Goal: Task Accomplishment & Management: Manage account settings

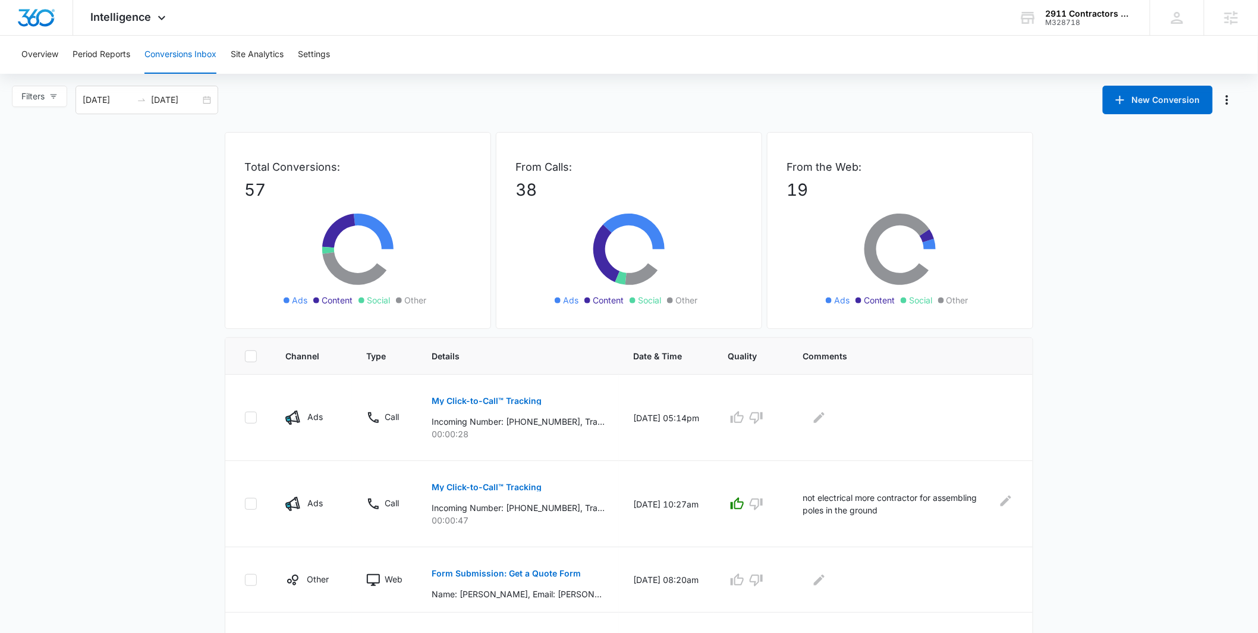
scroll to position [248, 0]
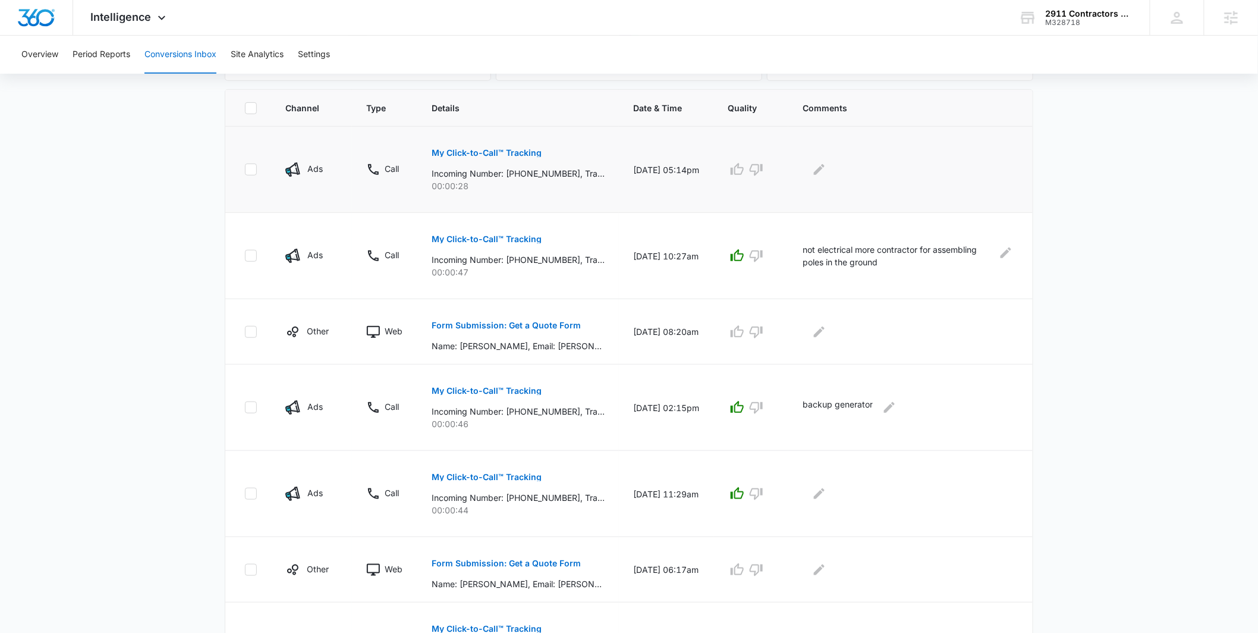
click at [526, 149] on p "My Click-to-Call™ Tracking" at bounding box center [487, 153] width 110 height 8
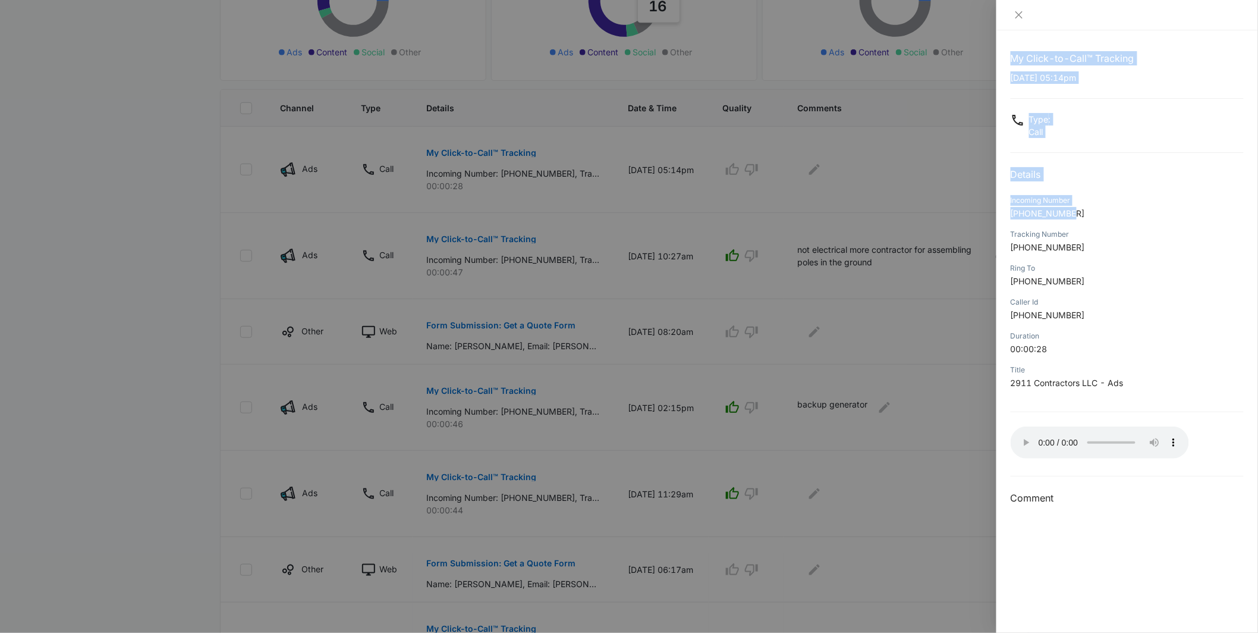
drag, startPoint x: 1073, startPoint y: 223, endPoint x: 966, endPoint y: 234, distance: 107.0
click at [966, 233] on div "My Click-to-Call™ Tracking 09/11/2025 at 05:14pm Type : Call Details Incoming N…" at bounding box center [629, 316] width 1258 height 633
click at [1100, 219] on p "+15597067982" at bounding box center [1127, 213] width 233 height 12
drag, startPoint x: 1088, startPoint y: 214, endPoint x: 999, endPoint y: 217, distance: 89.9
click at [999, 217] on div "My Click-to-Call™ Tracking 09/11/2025 at 05:14pm Type : Call Details Incoming N…" at bounding box center [1128, 331] width 262 height 602
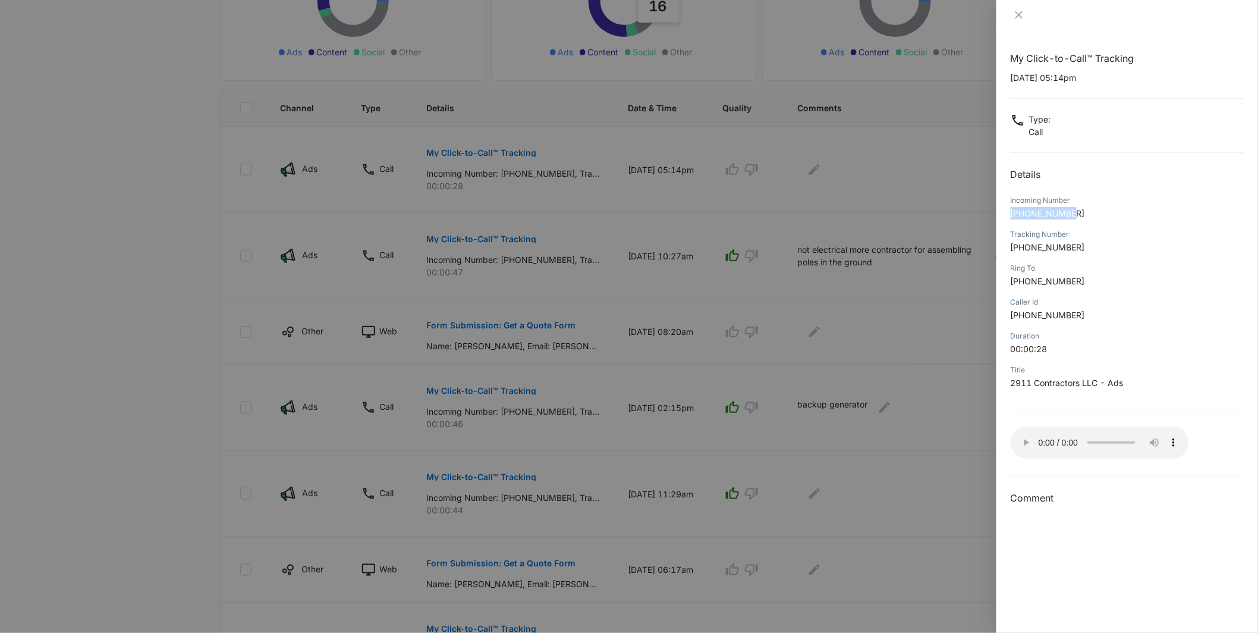
click at [1095, 207] on div "Incoming Number +15597067982" at bounding box center [1127, 211] width 233 height 34
drag, startPoint x: 938, startPoint y: 314, endPoint x: 912, endPoint y: 250, distance: 69.1
click at [937, 313] on div at bounding box center [629, 316] width 1258 height 633
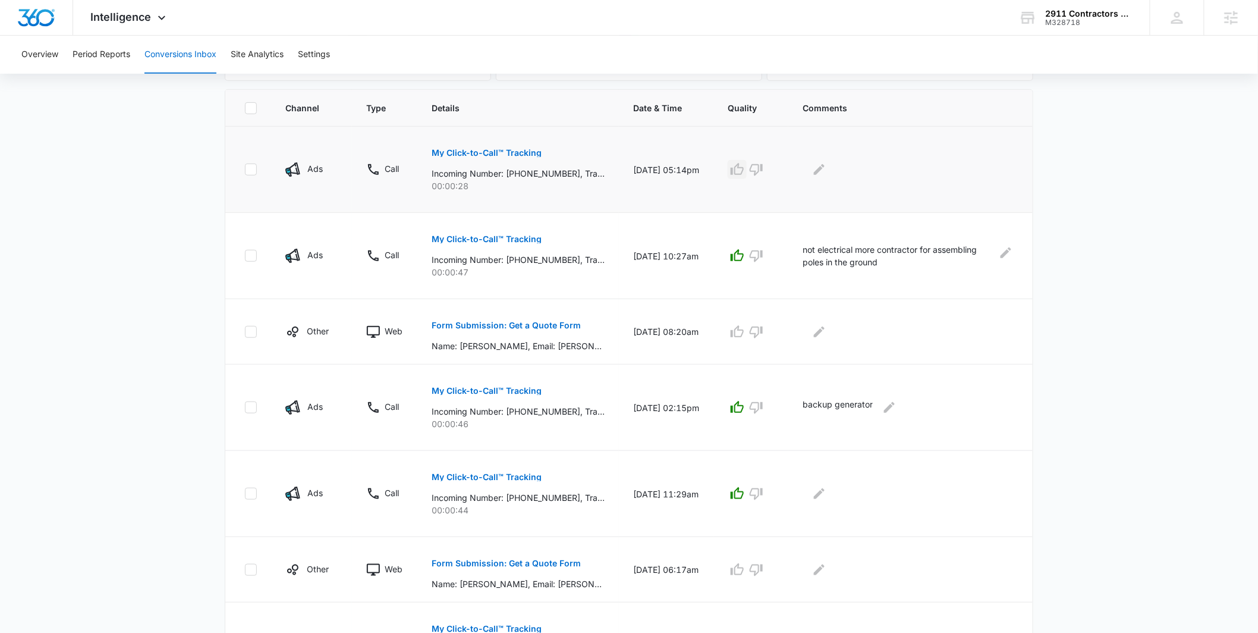
click at [743, 172] on icon "button" at bounding box center [737, 169] width 13 height 12
click at [827, 174] on icon "Edit Comments" at bounding box center [819, 169] width 14 height 14
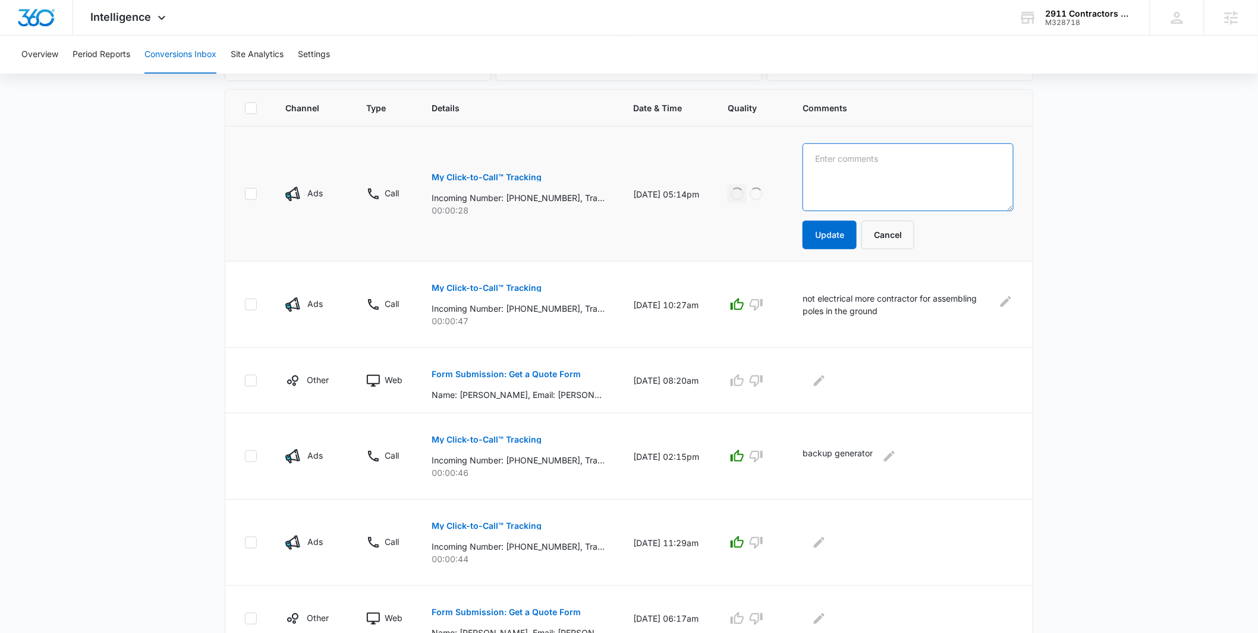
click at [858, 180] on textarea at bounding box center [908, 177] width 211 height 68
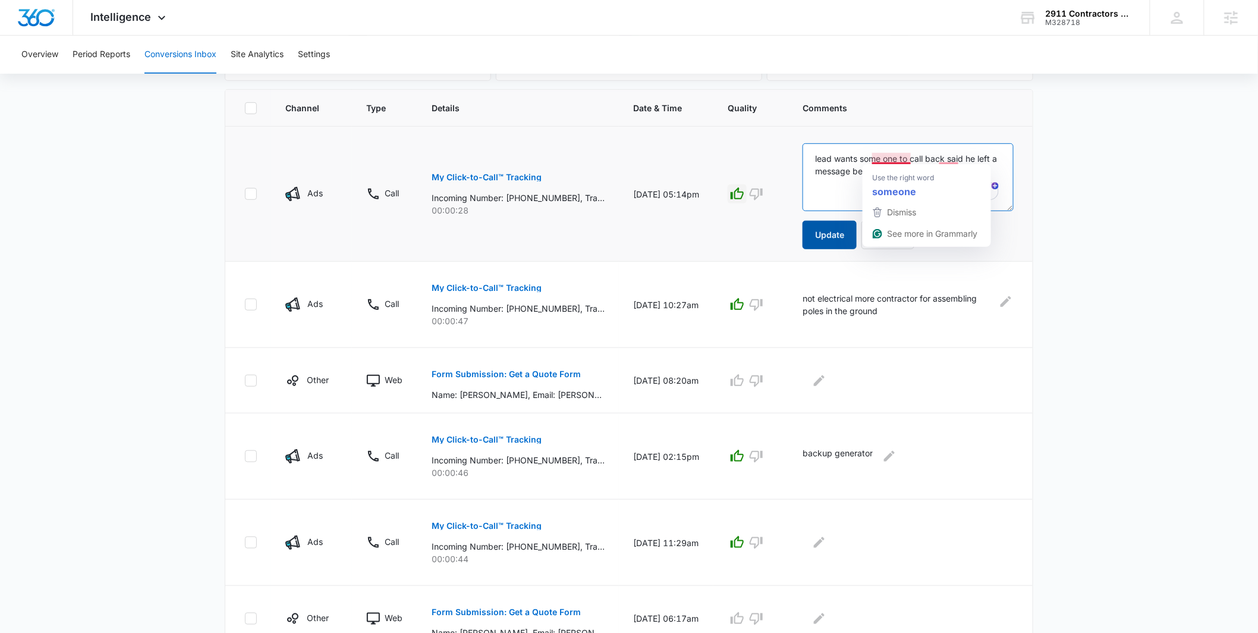
type textarea "lead wants some one to call back said he left a message before"
click at [850, 228] on button "Update" at bounding box center [830, 235] width 54 height 29
click at [532, 181] on button "My Click-to-Call™ Tracking" at bounding box center [487, 177] width 110 height 29
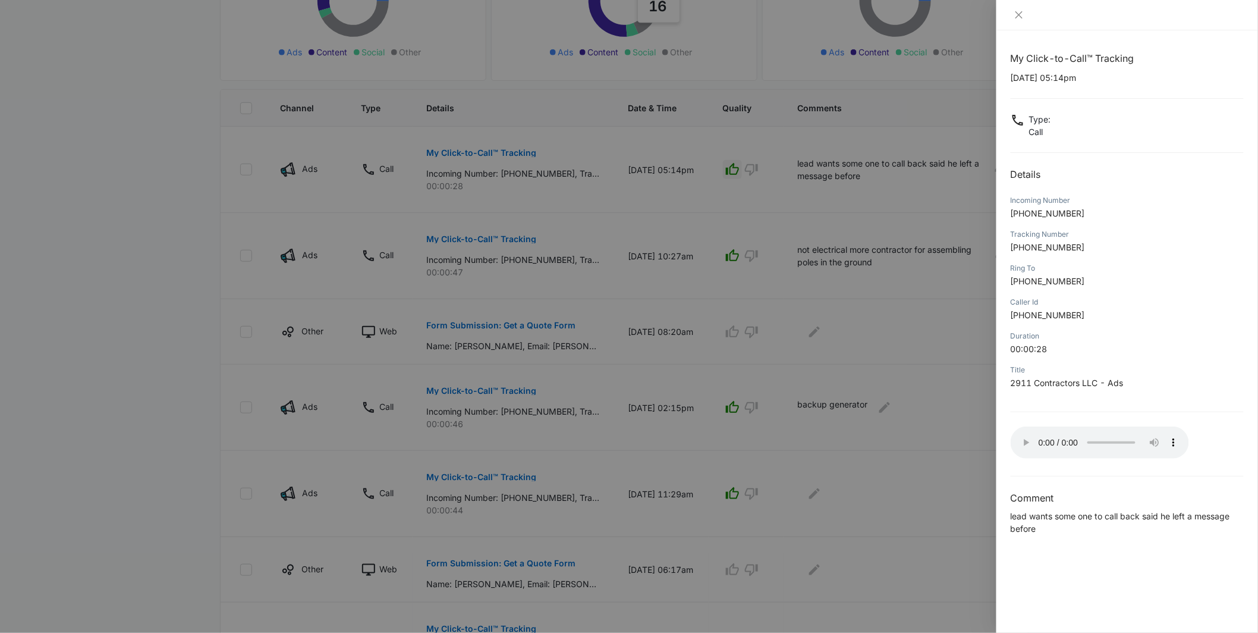
click at [952, 334] on div at bounding box center [629, 316] width 1258 height 633
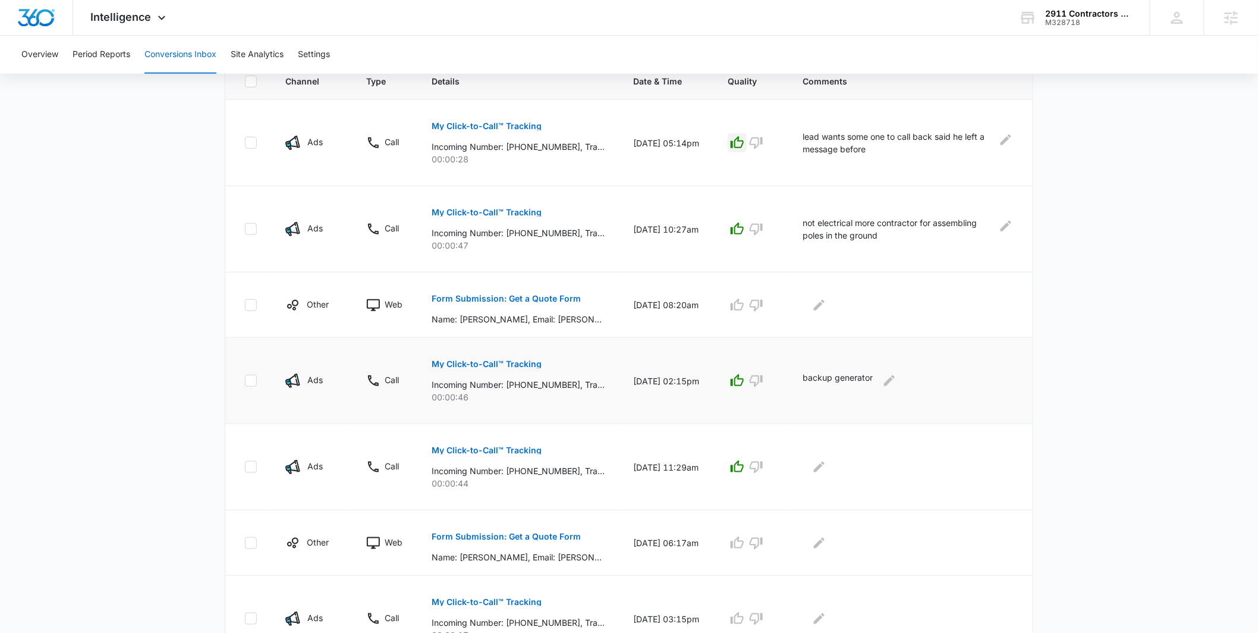
scroll to position [558, 0]
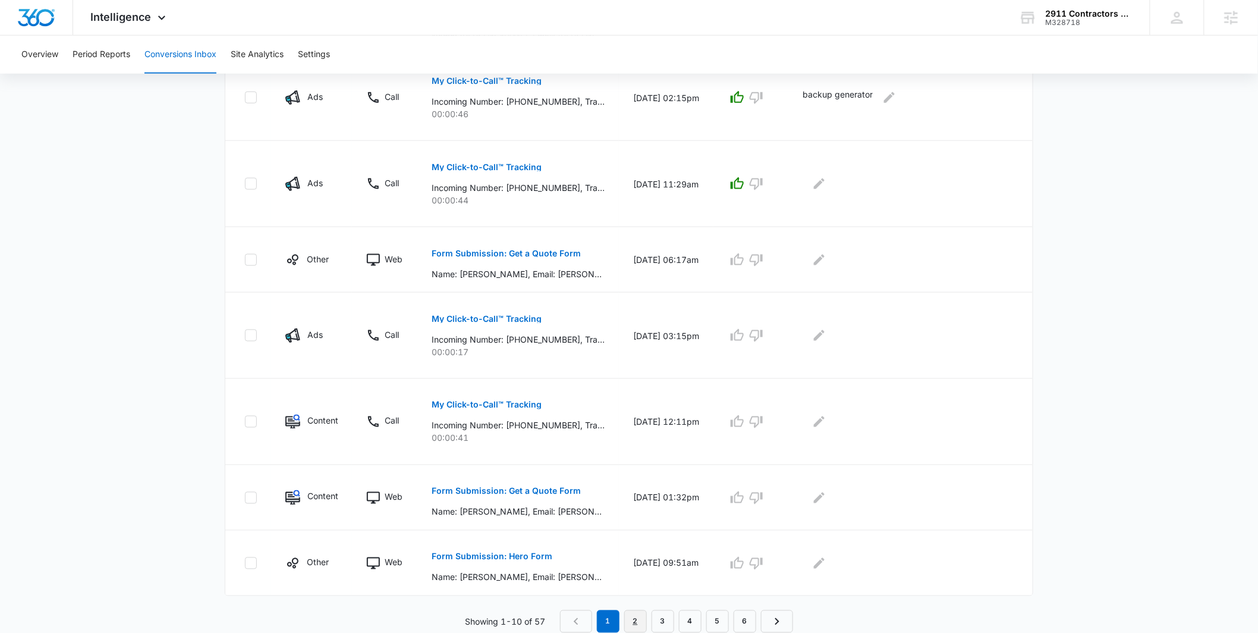
click at [642, 626] on link "2" at bounding box center [635, 621] width 23 height 23
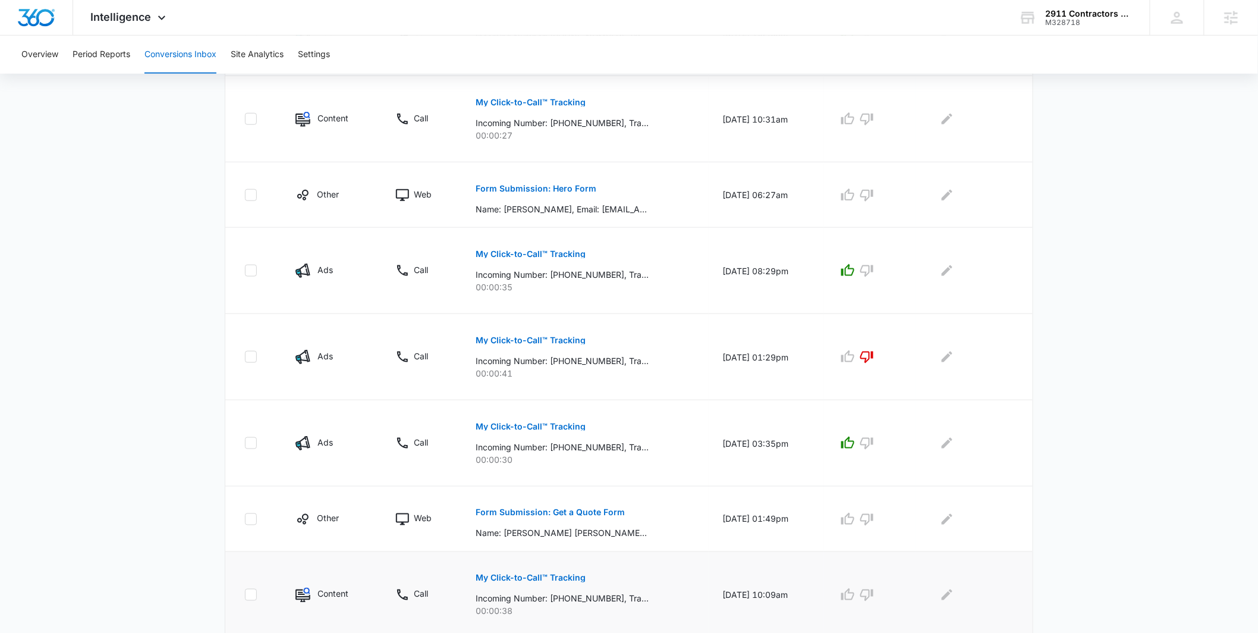
scroll to position [599, 0]
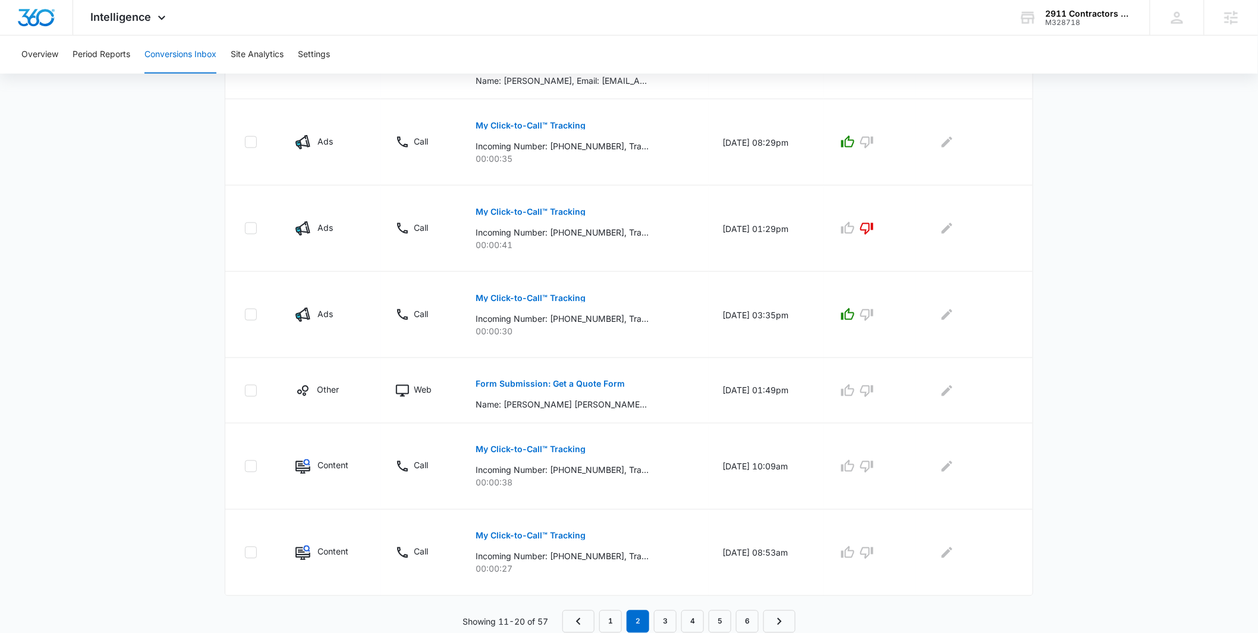
click at [679, 627] on nav "1 2 3 4 5 6" at bounding box center [679, 621] width 233 height 23
click at [673, 627] on link "3" at bounding box center [665, 621] width 23 height 23
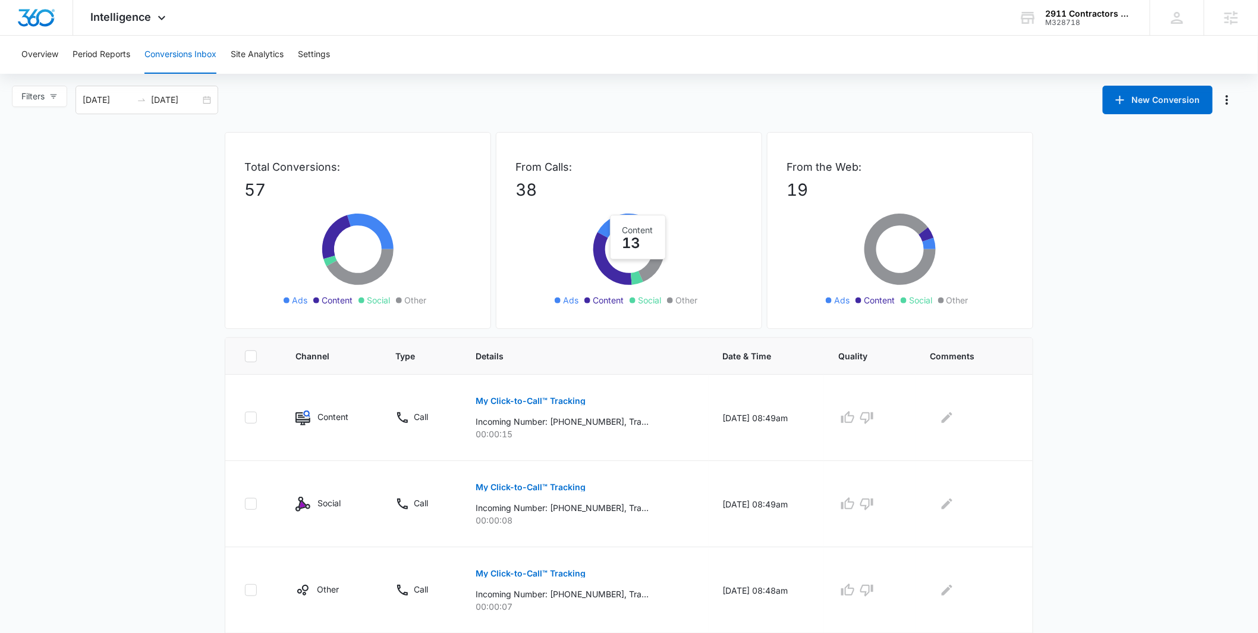
scroll to position [641, 0]
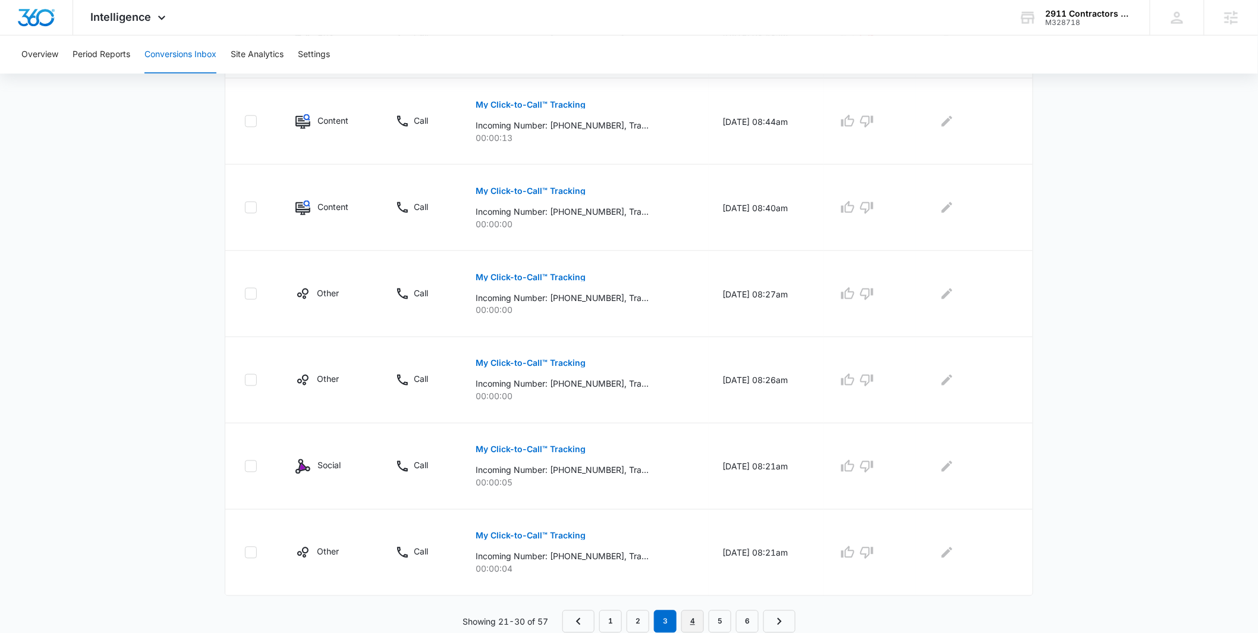
click at [695, 616] on link "4" at bounding box center [693, 621] width 23 height 23
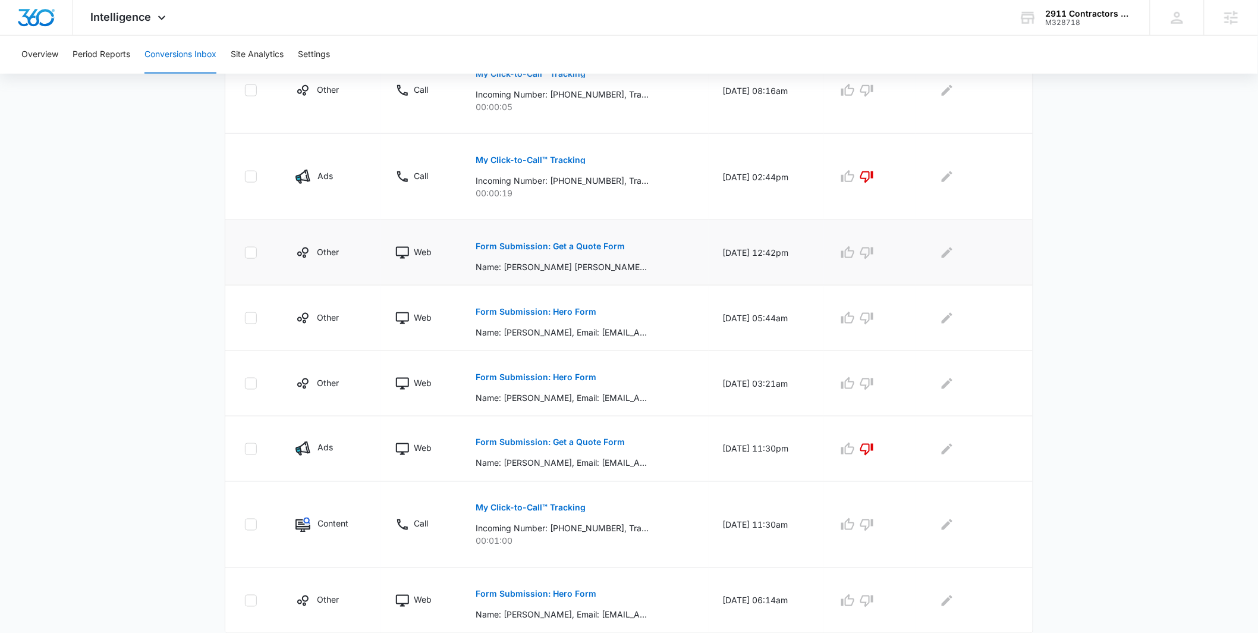
scroll to position [537, 0]
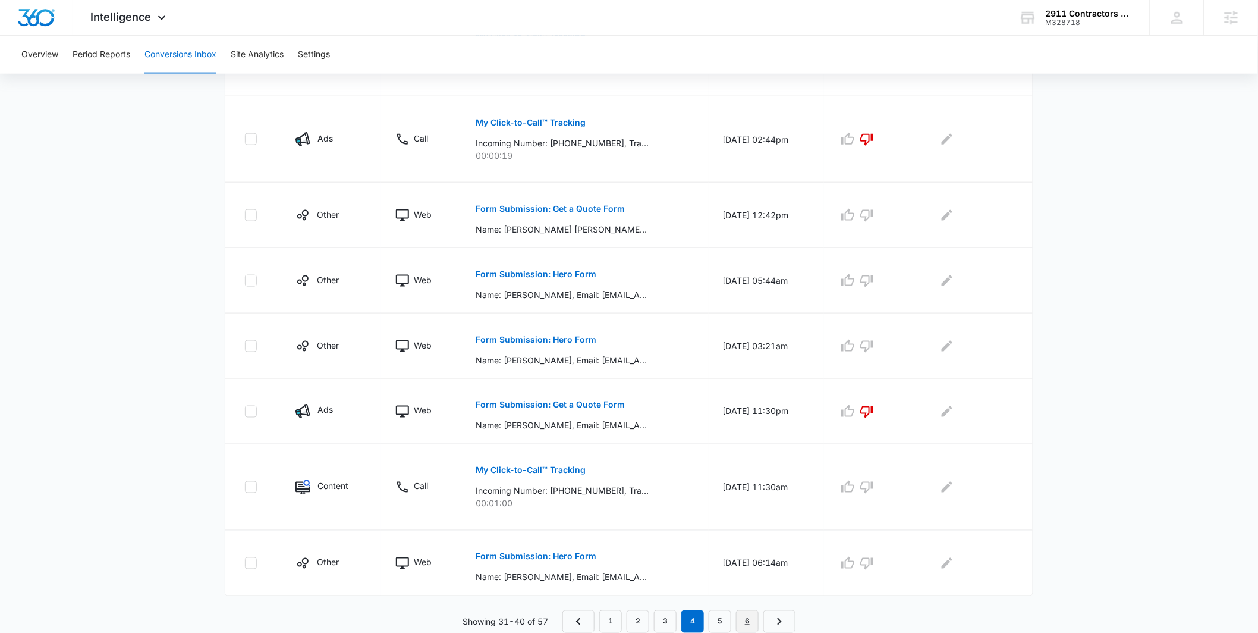
click at [749, 617] on link "6" at bounding box center [747, 621] width 23 height 23
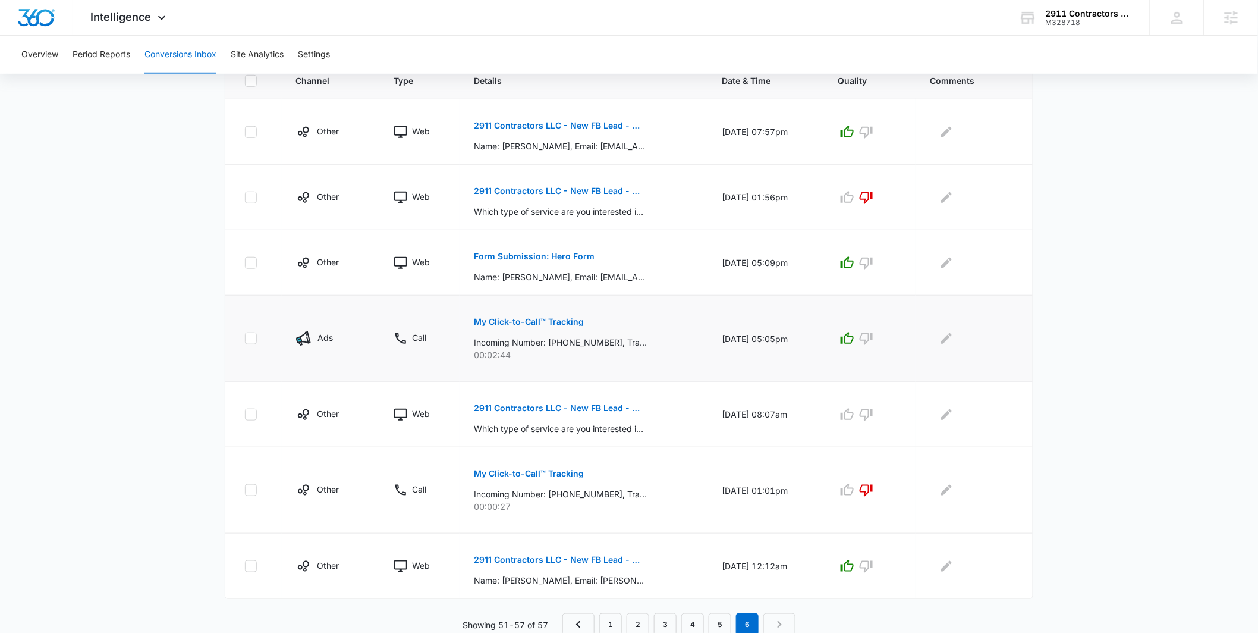
scroll to position [278, 0]
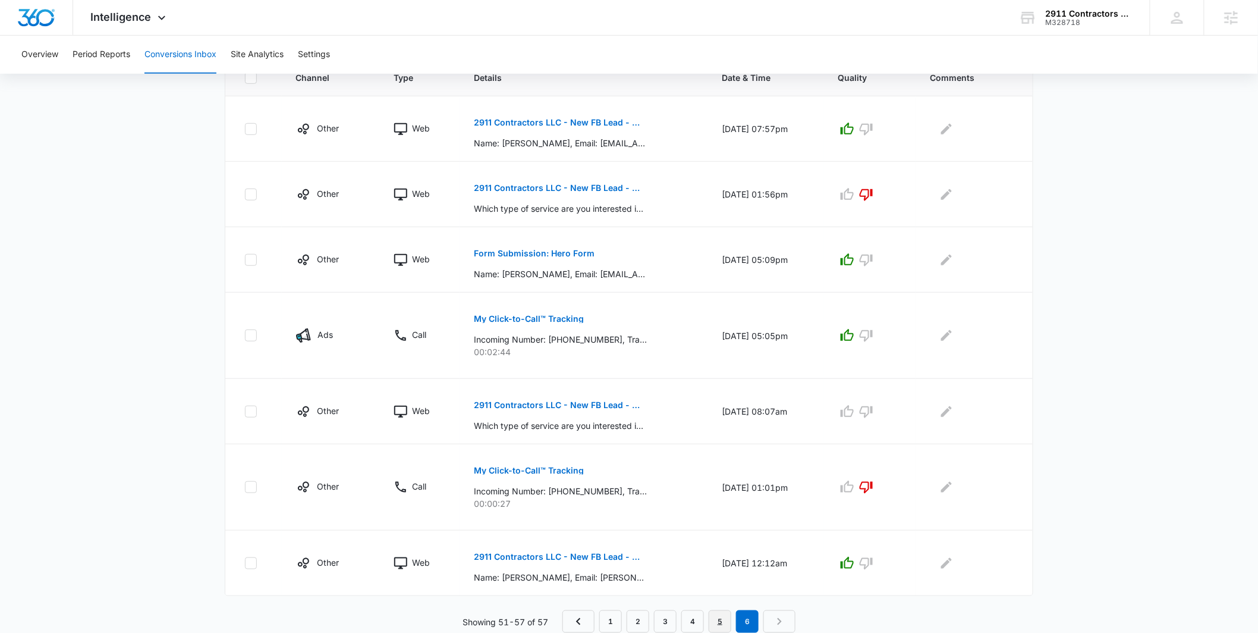
click at [729, 625] on link "5" at bounding box center [720, 621] width 23 height 23
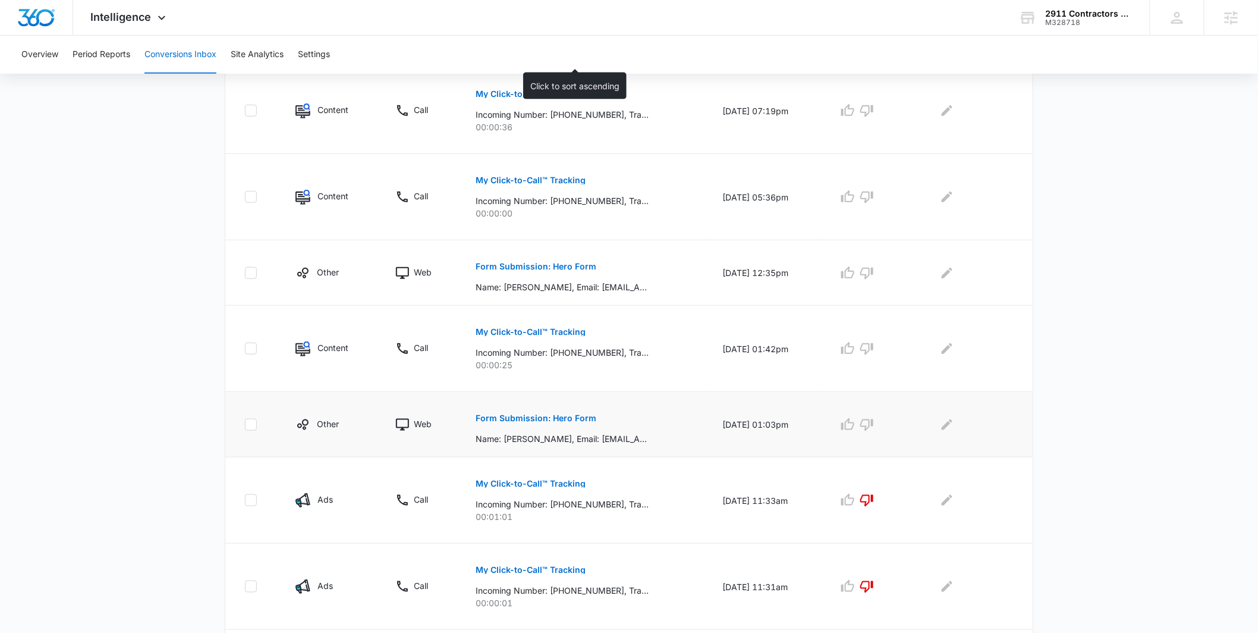
scroll to position [579, 0]
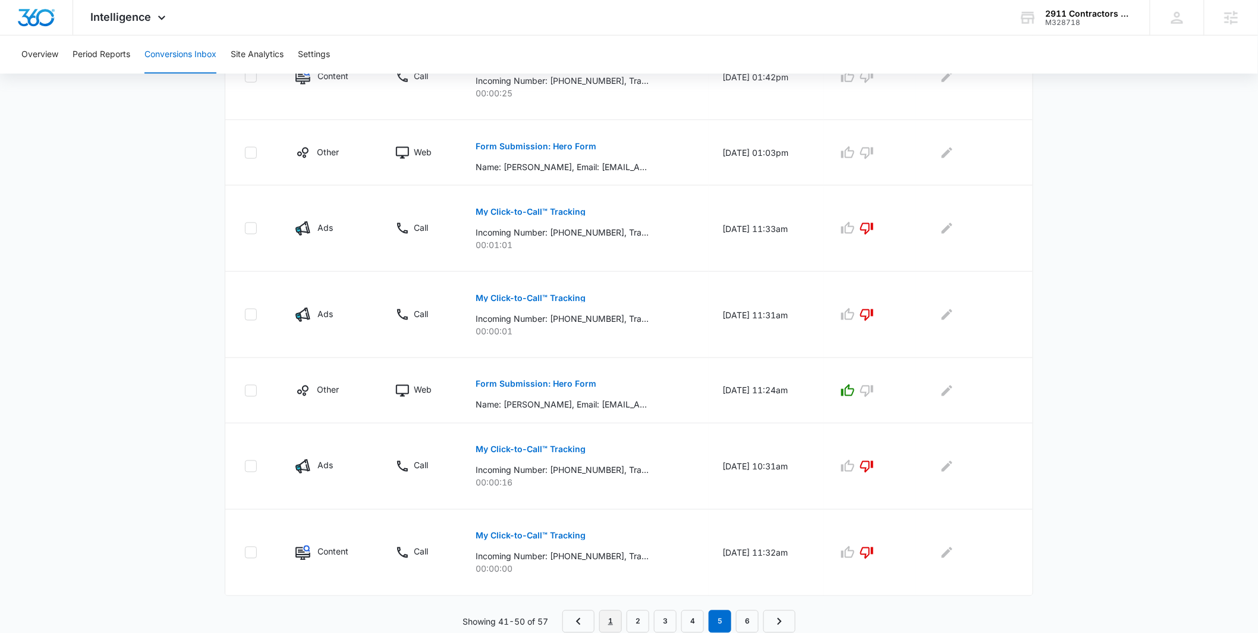
click at [615, 624] on link "1" at bounding box center [610, 621] width 23 height 23
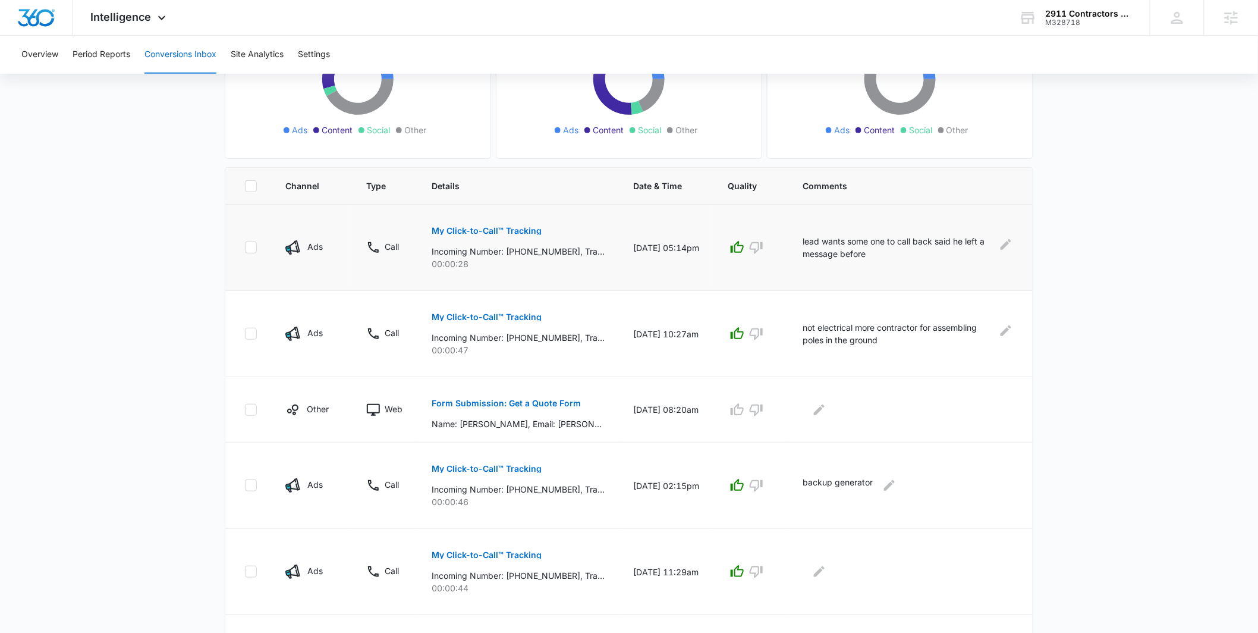
scroll to position [169, 0]
click at [535, 233] on p "My Click-to-Call™ Tracking" at bounding box center [487, 232] width 110 height 8
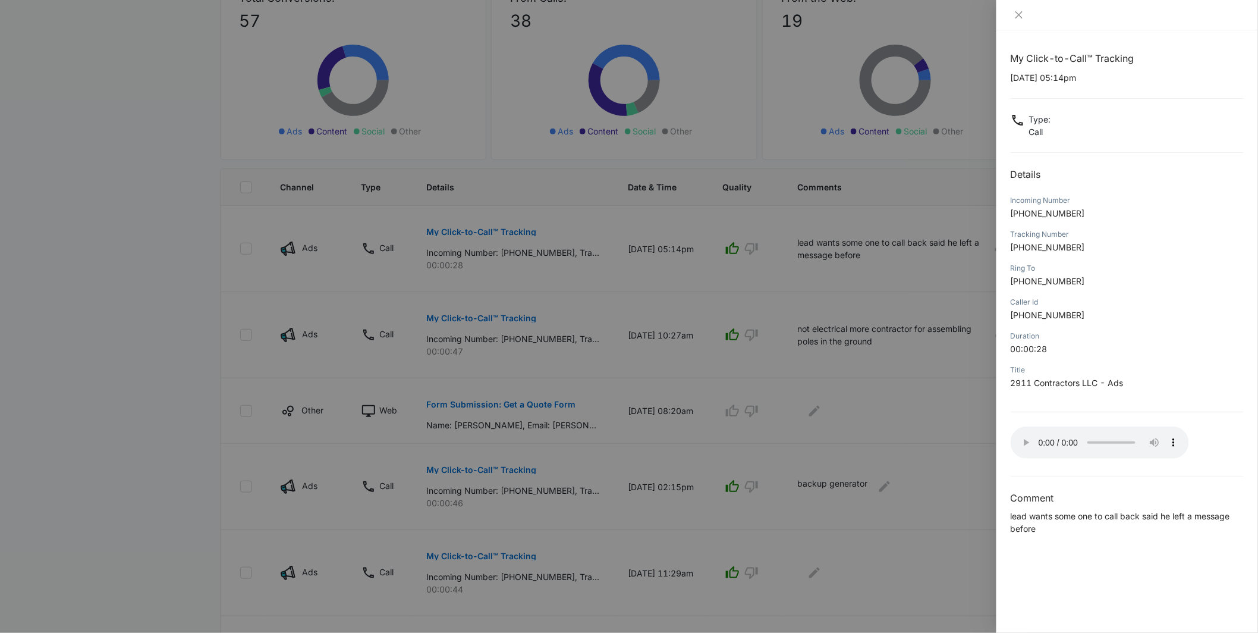
click at [867, 210] on div at bounding box center [629, 316] width 1258 height 633
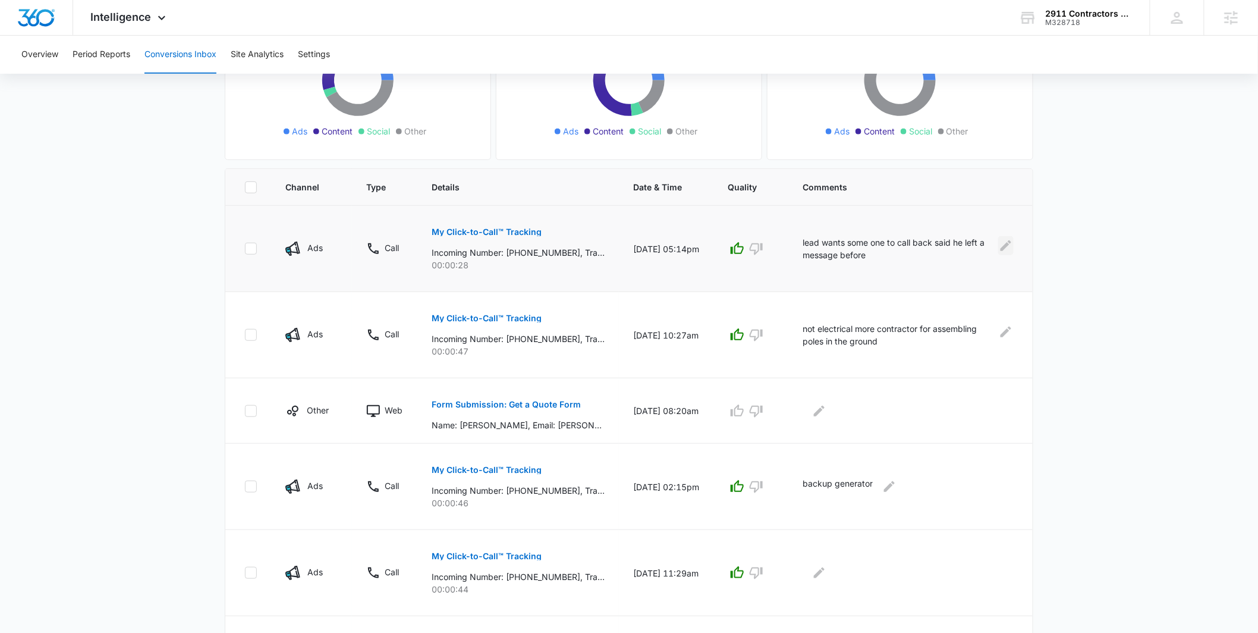
click at [1000, 246] on icon "Edit Comments" at bounding box center [1006, 245] width 14 height 14
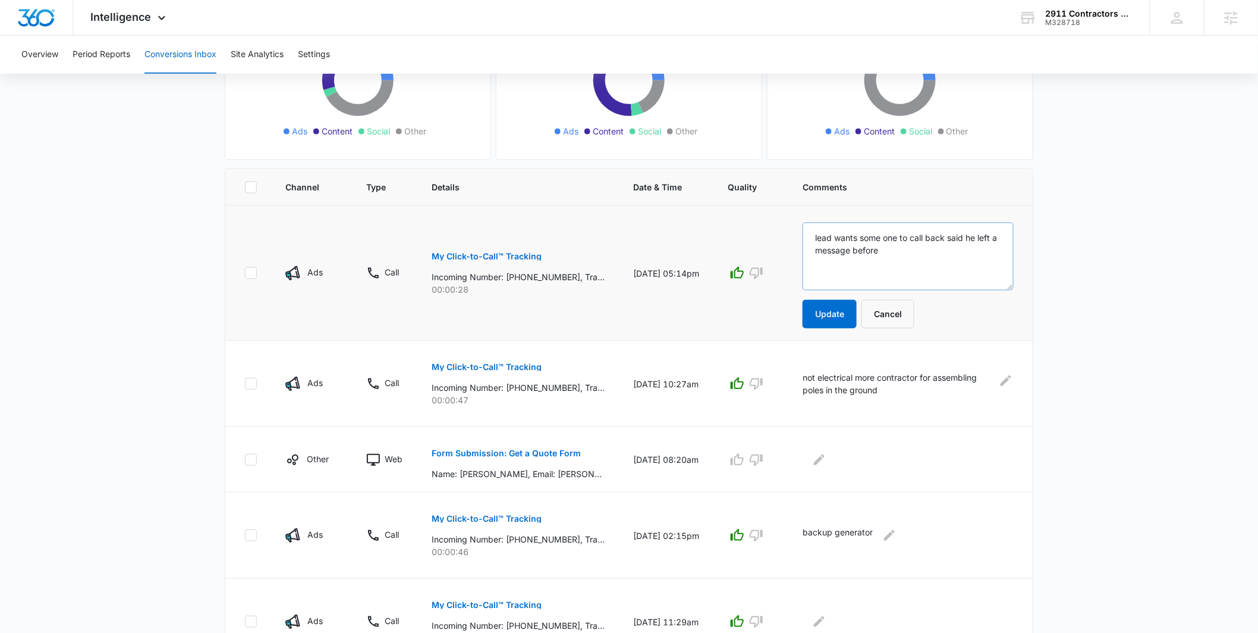
scroll to position [193, 0]
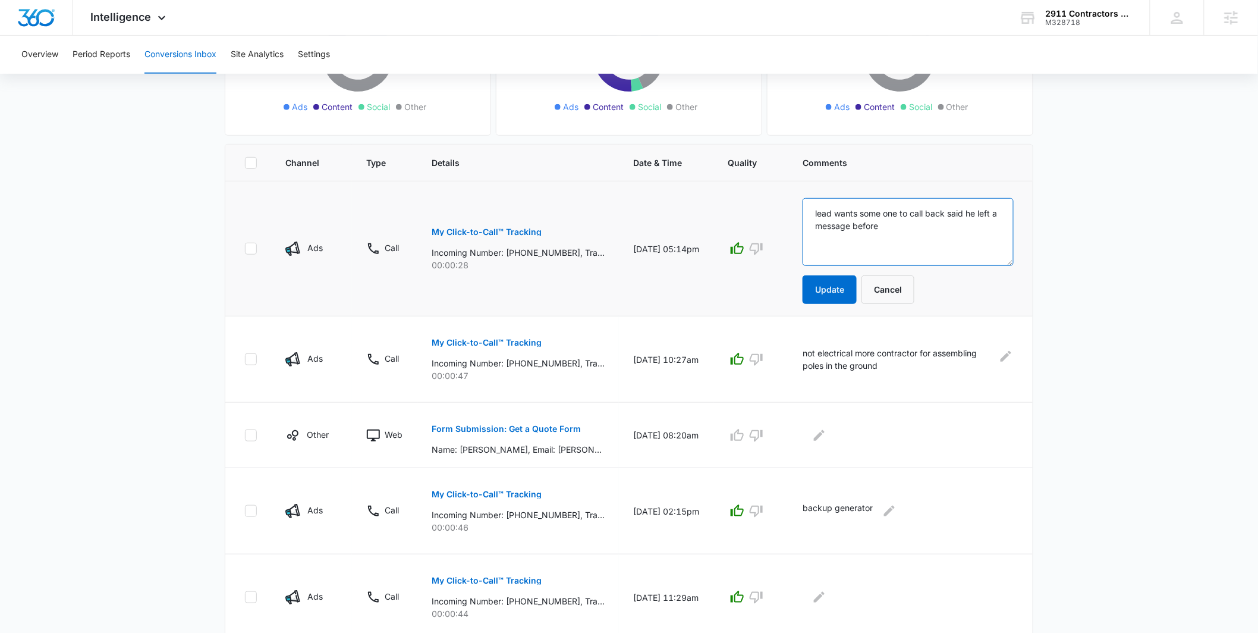
click at [930, 232] on textarea "lead wants some one to call back said he left a message before" at bounding box center [908, 232] width 211 height 68
drag, startPoint x: 926, startPoint y: 228, endPoint x: 823, endPoint y: 211, distance: 104.9
click at [823, 211] on textarea "lead wants some one to call back said he left a message before" at bounding box center [908, 232] width 211 height 68
click at [838, 295] on button "Update" at bounding box center [830, 289] width 54 height 29
click at [912, 290] on button "Cancel" at bounding box center [888, 289] width 53 height 29
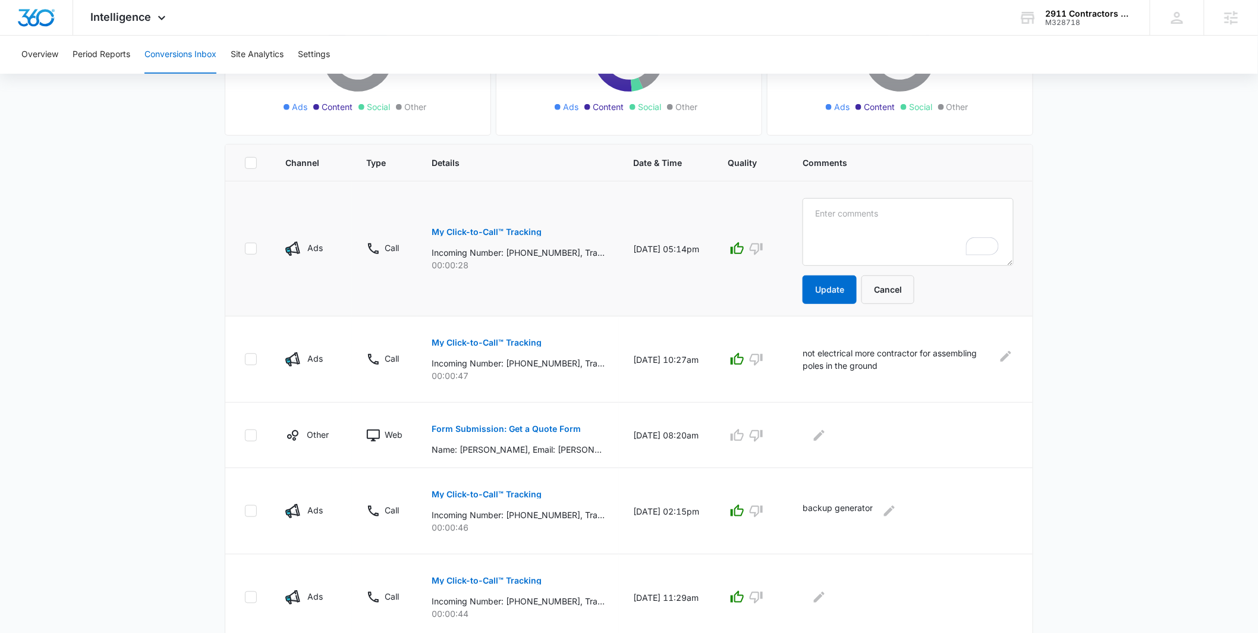
scroll to position [169, 0]
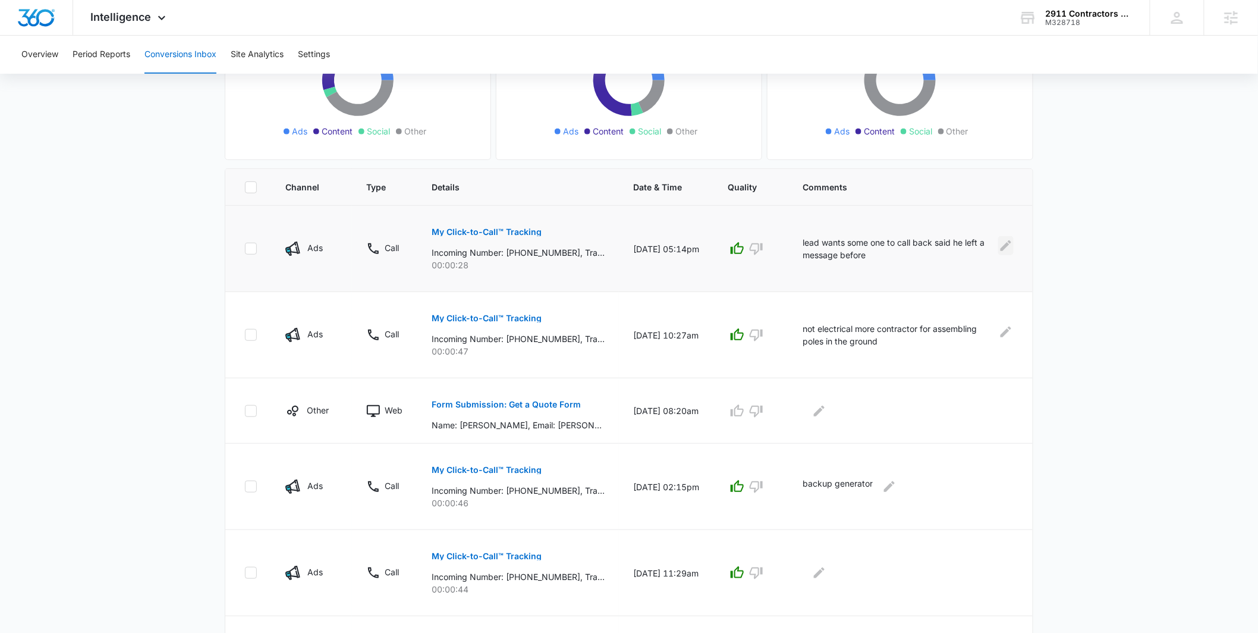
click at [1006, 243] on icon "Edit Comments" at bounding box center [1006, 245] width 14 height 14
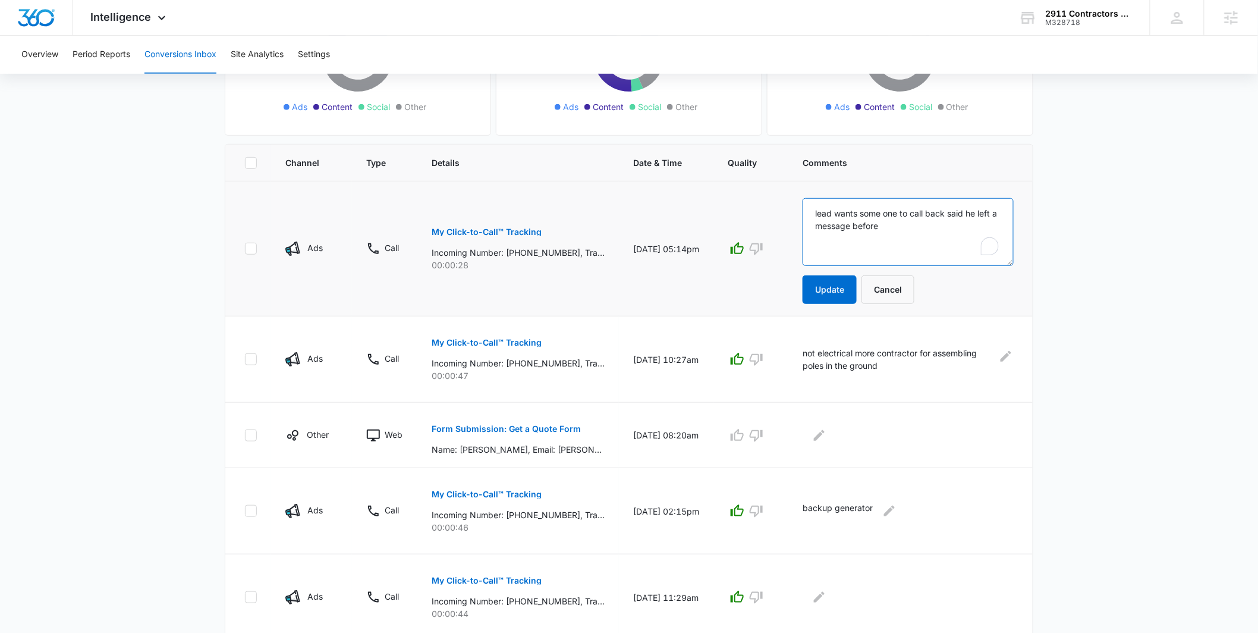
drag, startPoint x: 940, startPoint y: 230, endPoint x: 825, endPoint y: 214, distance: 115.4
click at [825, 214] on textarea "lead wants some one to call back said he left a message before" at bounding box center [908, 232] width 211 height 68
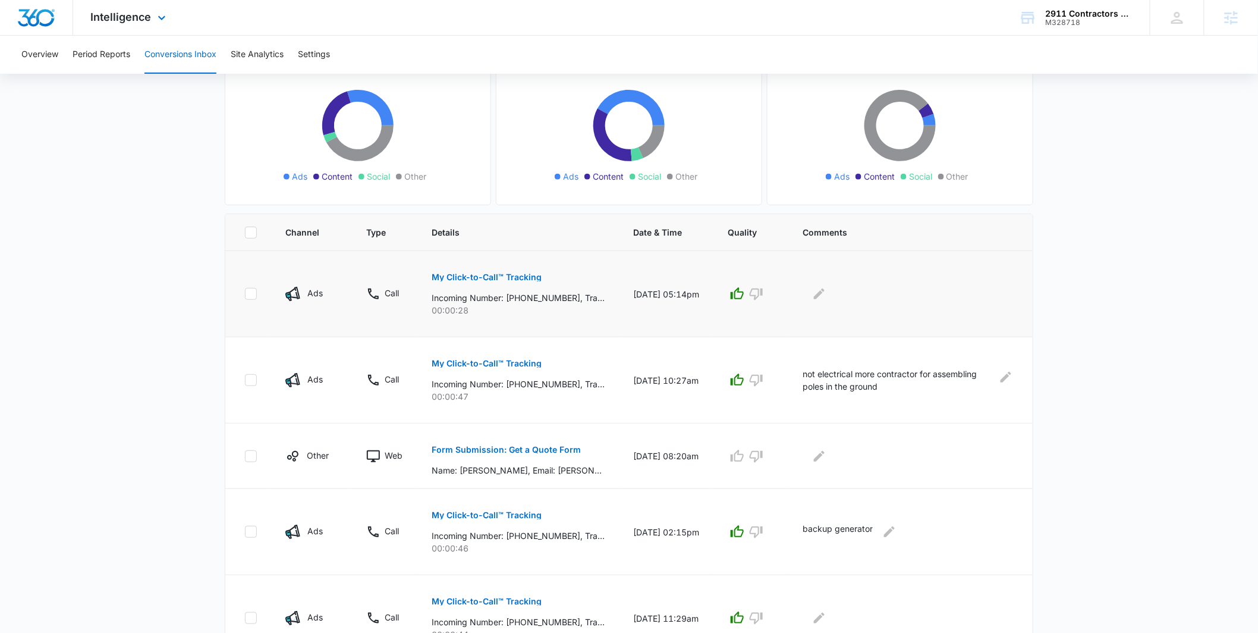
scroll to position [0, 0]
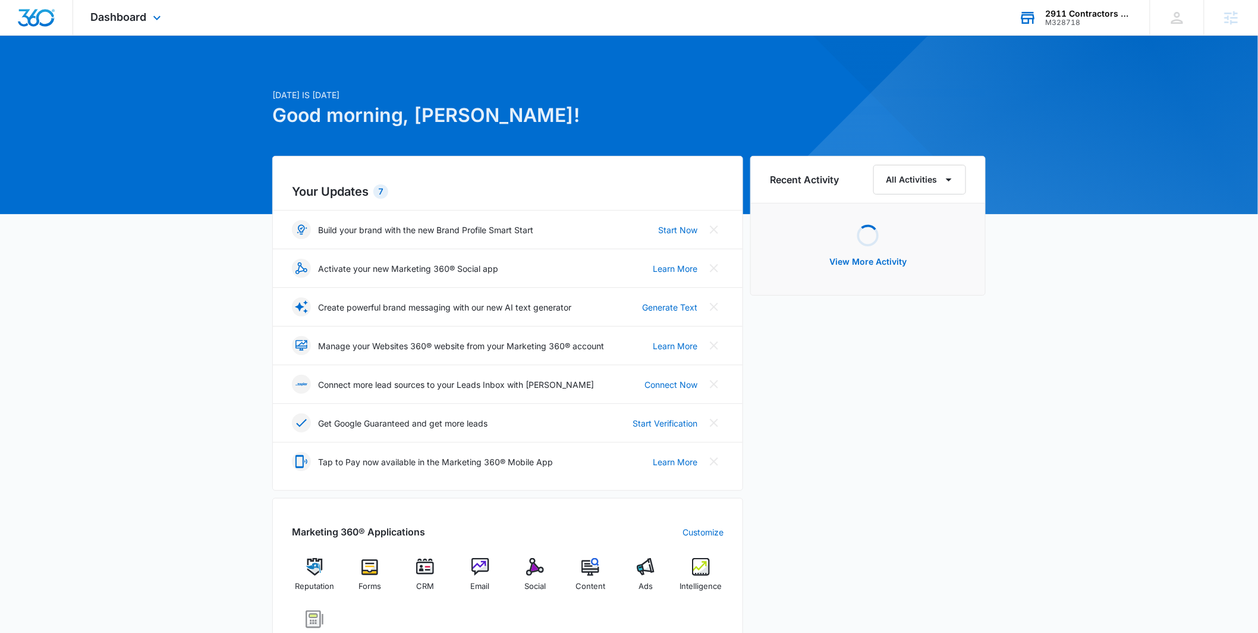
click at [1073, 23] on div "M328718" at bounding box center [1089, 22] width 87 height 8
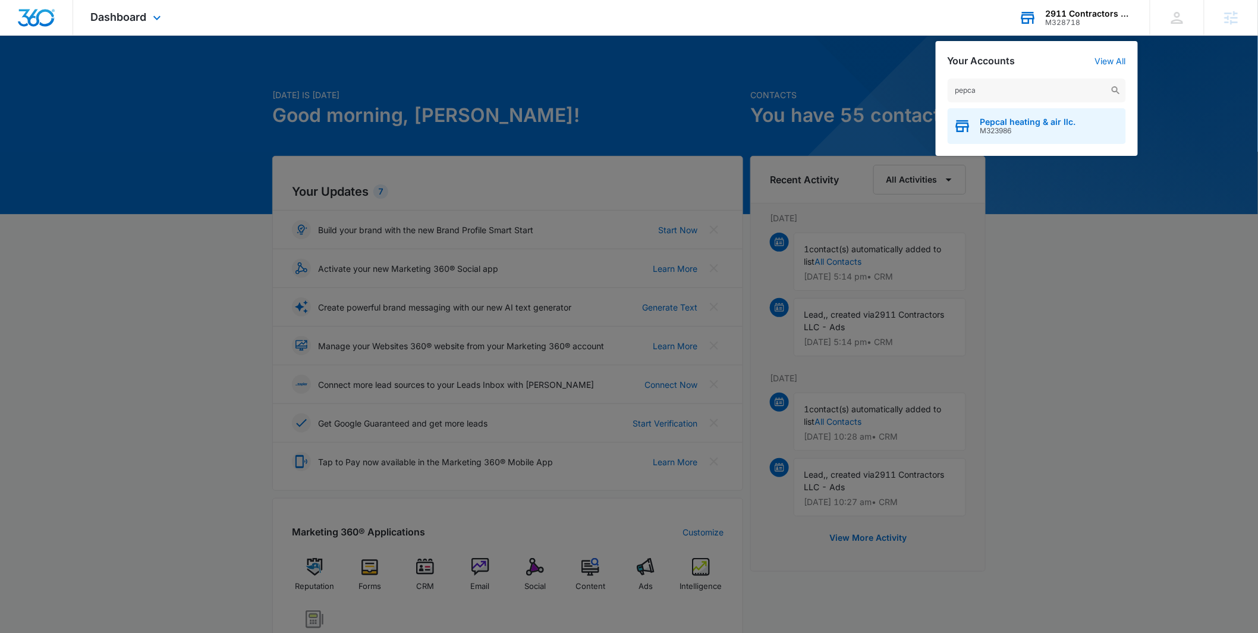
type input "pepca"
click at [1009, 118] on span "Pepcal heating & air llc." at bounding box center [1029, 122] width 96 height 10
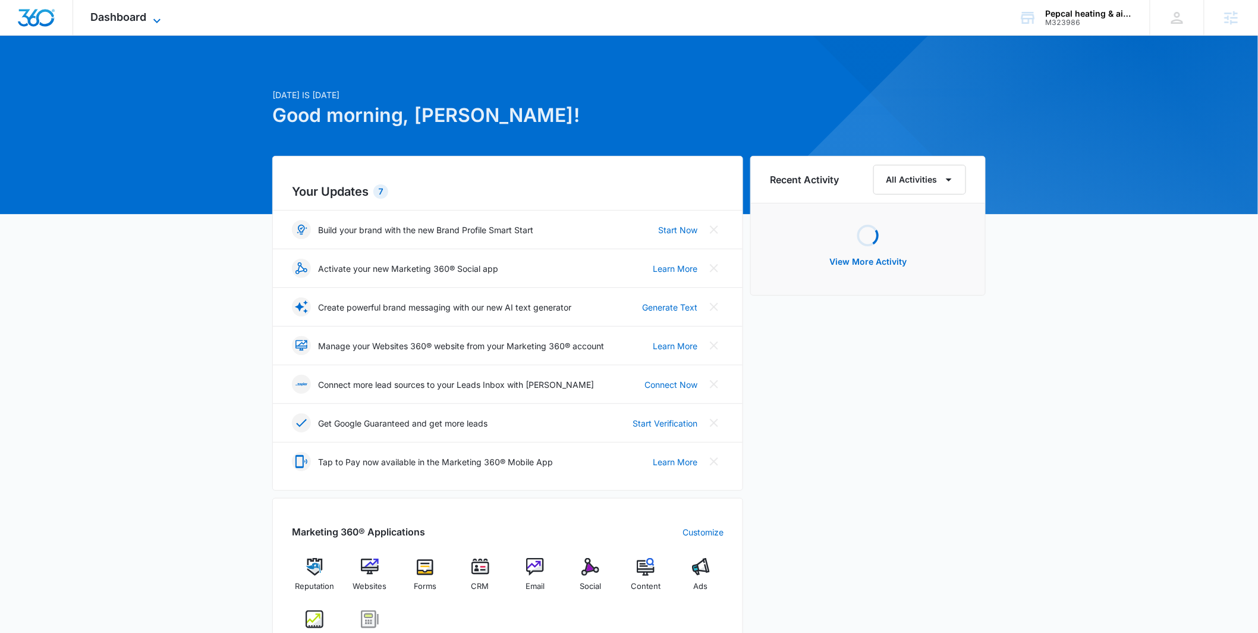
click at [140, 11] on span "Dashboard" at bounding box center [119, 17] width 56 height 12
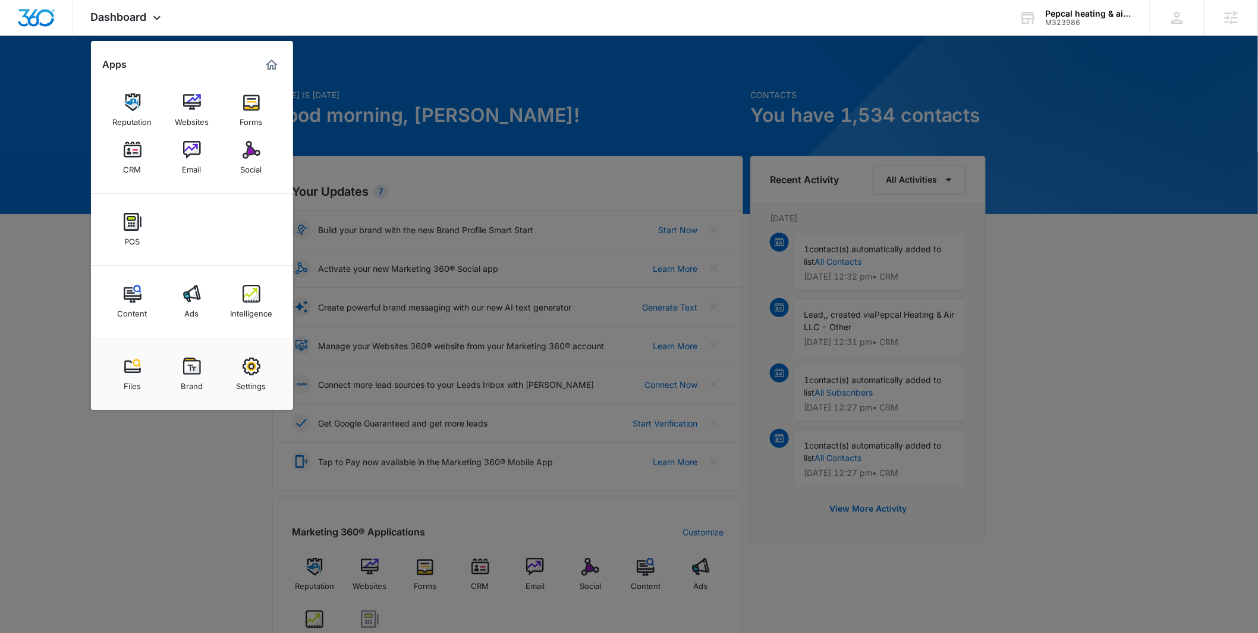
click at [247, 164] on div "Social" at bounding box center [251, 166] width 21 height 15
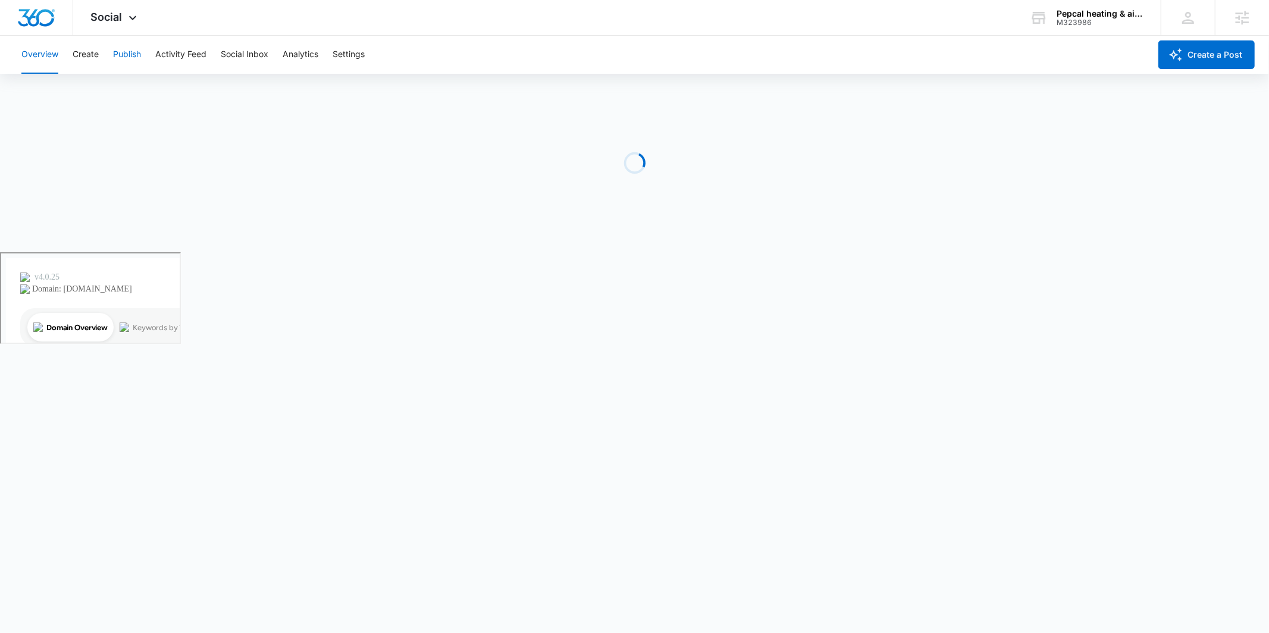
click at [124, 59] on button "Publish" at bounding box center [127, 55] width 28 height 38
click at [173, 49] on button "Activity Feed" at bounding box center [180, 55] width 51 height 38
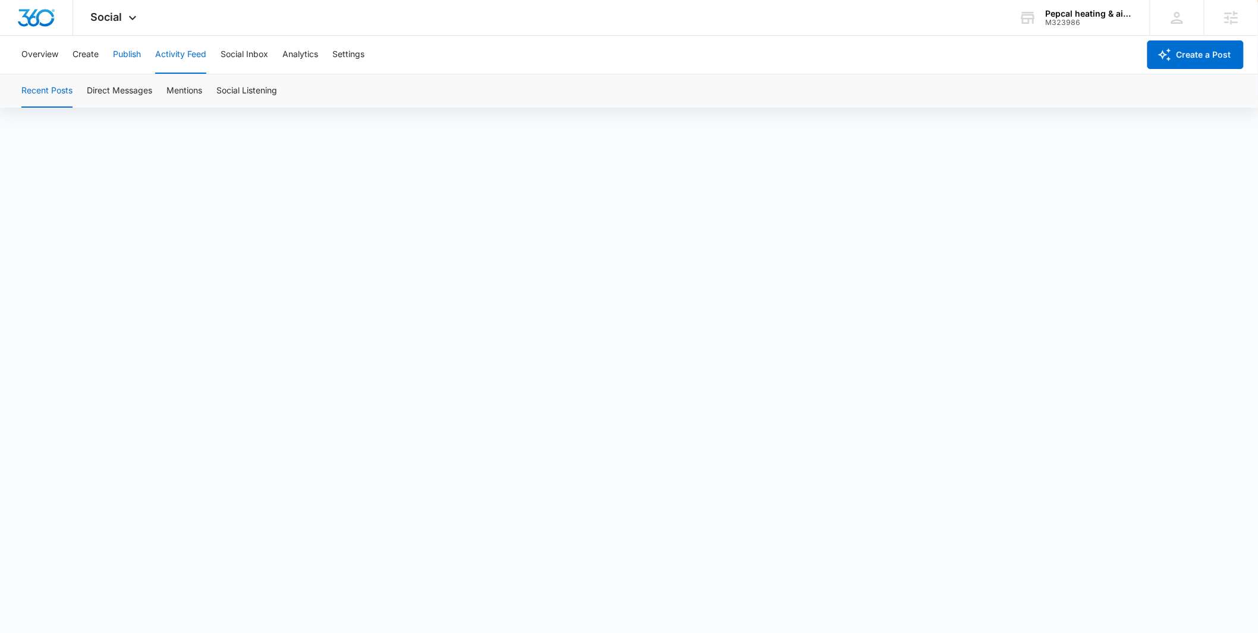
click at [126, 50] on button "Publish" at bounding box center [127, 55] width 28 height 38
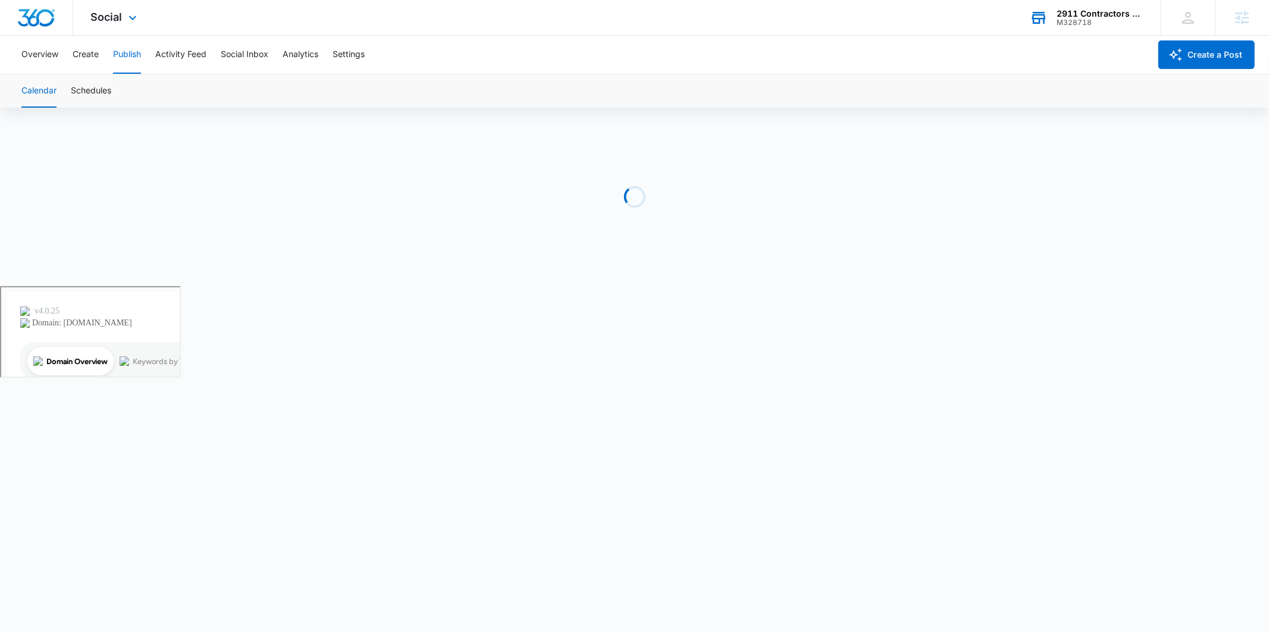
click at [1079, 25] on div "M328718" at bounding box center [1099, 22] width 87 height 8
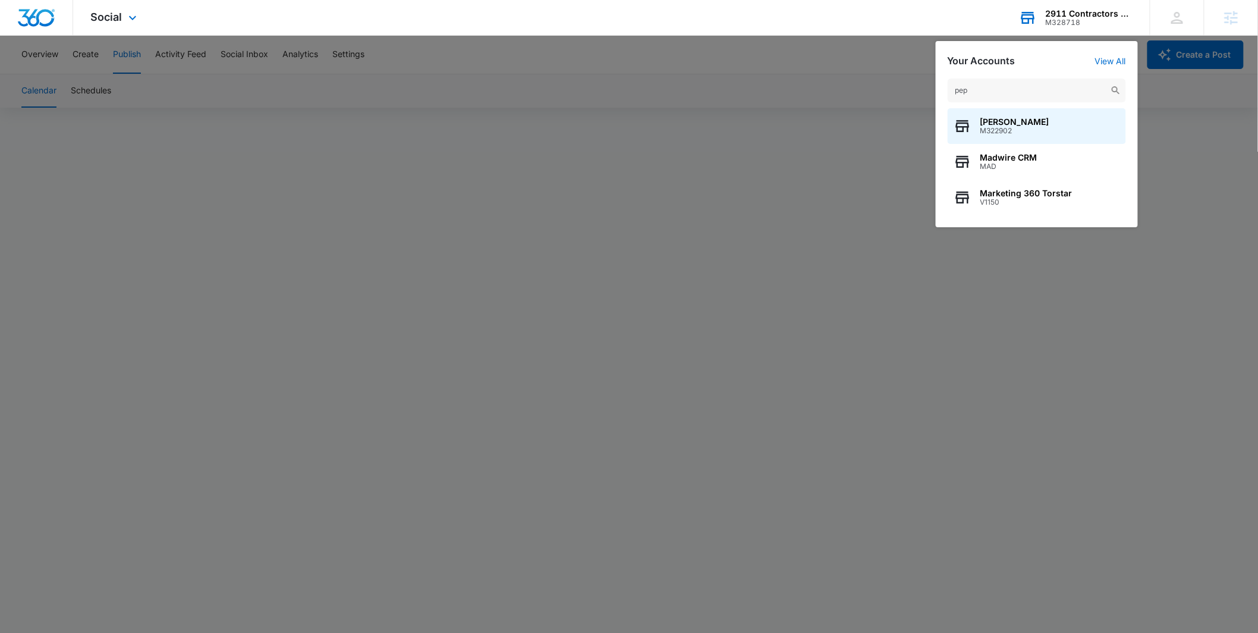
type input "pepc"
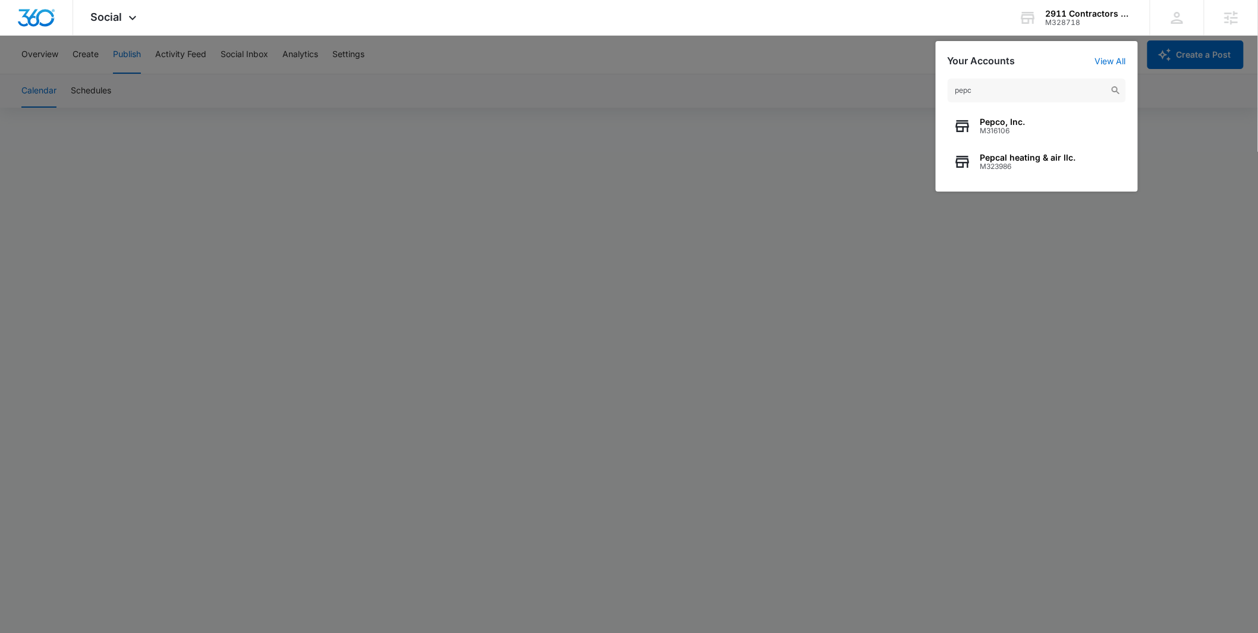
click at [902, 122] on div at bounding box center [629, 316] width 1258 height 633
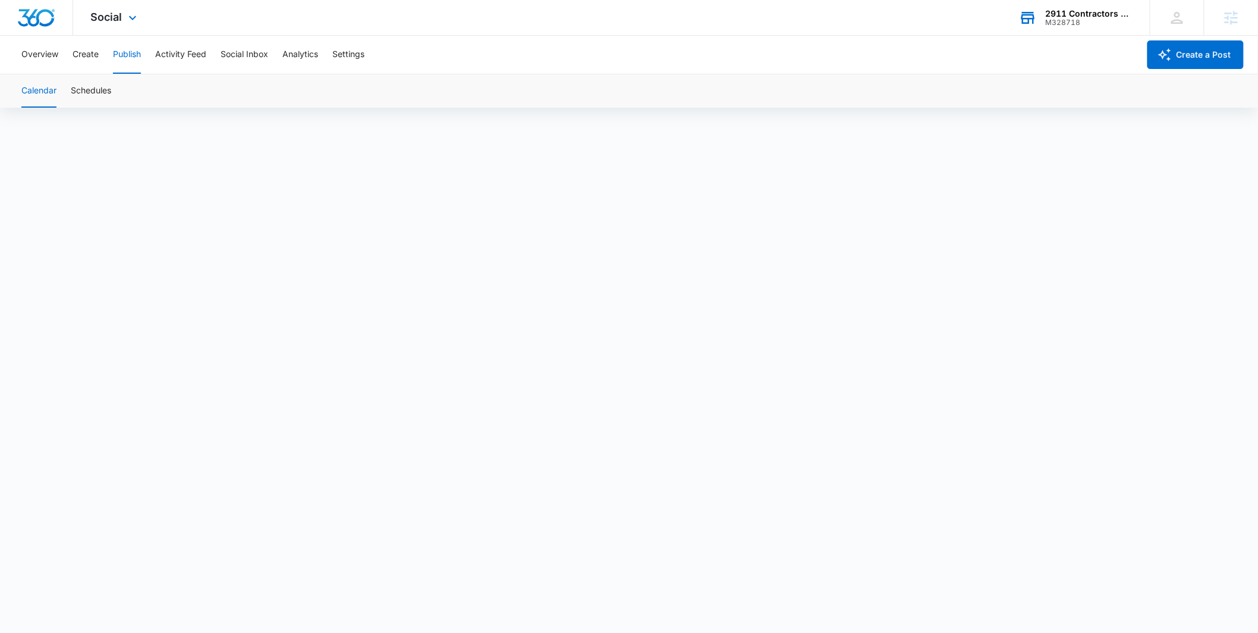
click at [1091, 24] on div "M328718" at bounding box center [1089, 22] width 87 height 8
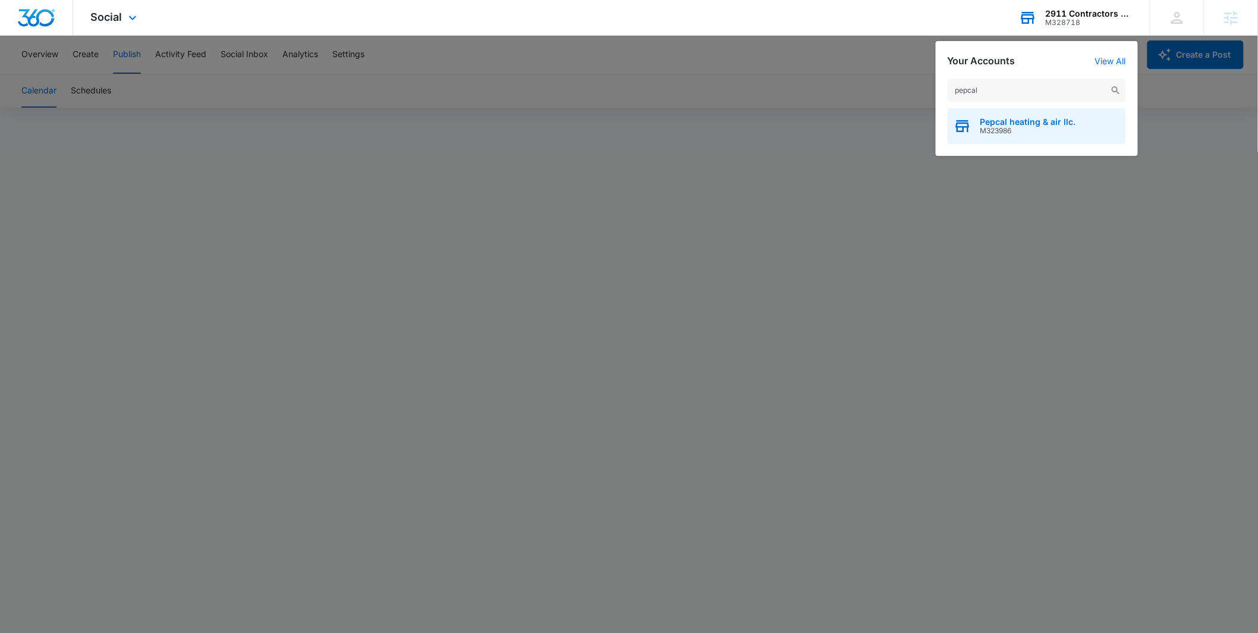
type input "pepcal"
click at [1027, 134] on span "M323986" at bounding box center [1029, 131] width 96 height 8
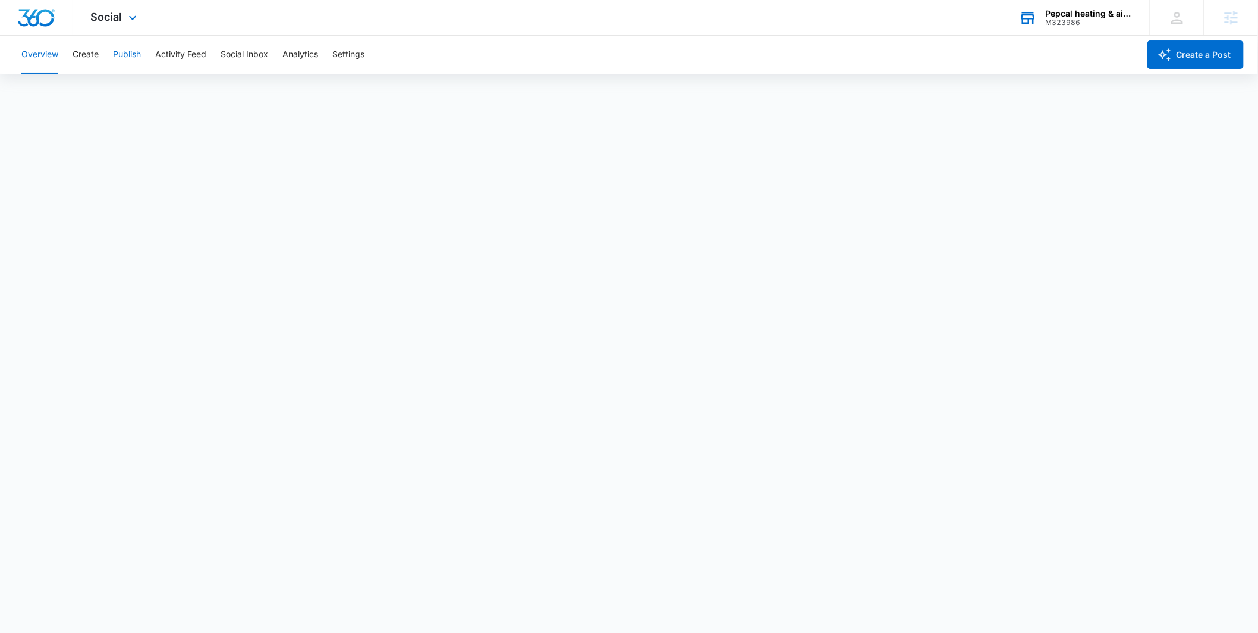
click at [136, 57] on button "Publish" at bounding box center [127, 55] width 28 height 38
click at [118, 58] on button "Publish" at bounding box center [127, 55] width 28 height 38
click at [124, 21] on div "Social Apps Reputation Websites Forms CRM Email Social POS Content Ads Intellig…" at bounding box center [115, 17] width 84 height 35
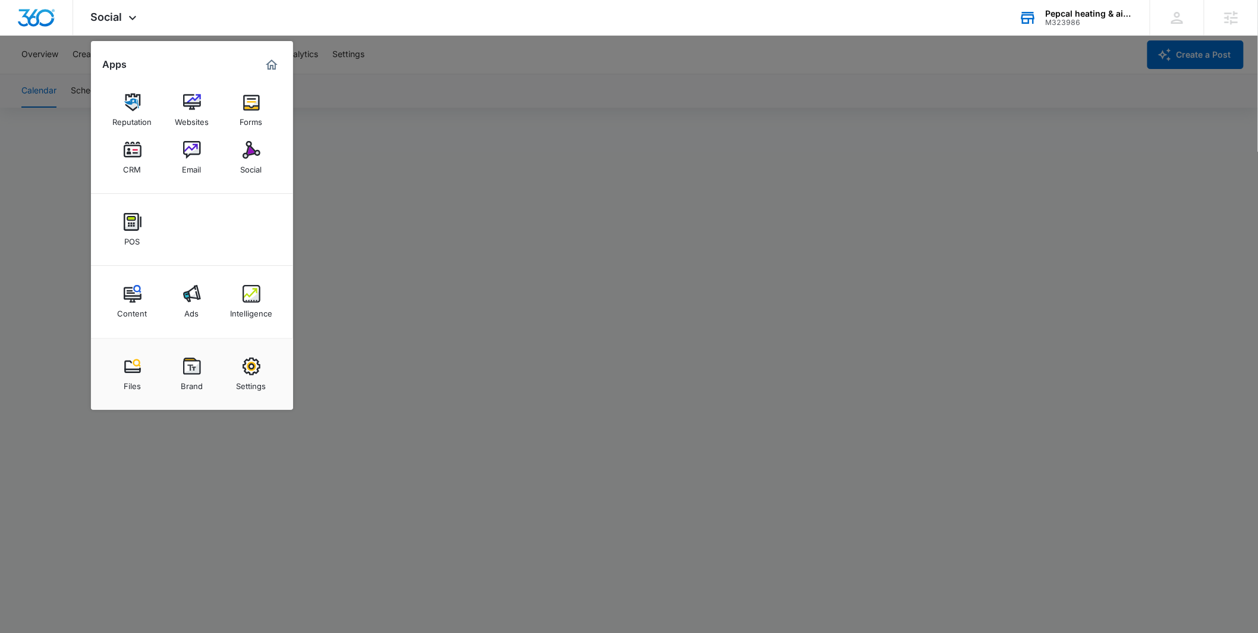
click at [347, 169] on div at bounding box center [629, 316] width 1258 height 633
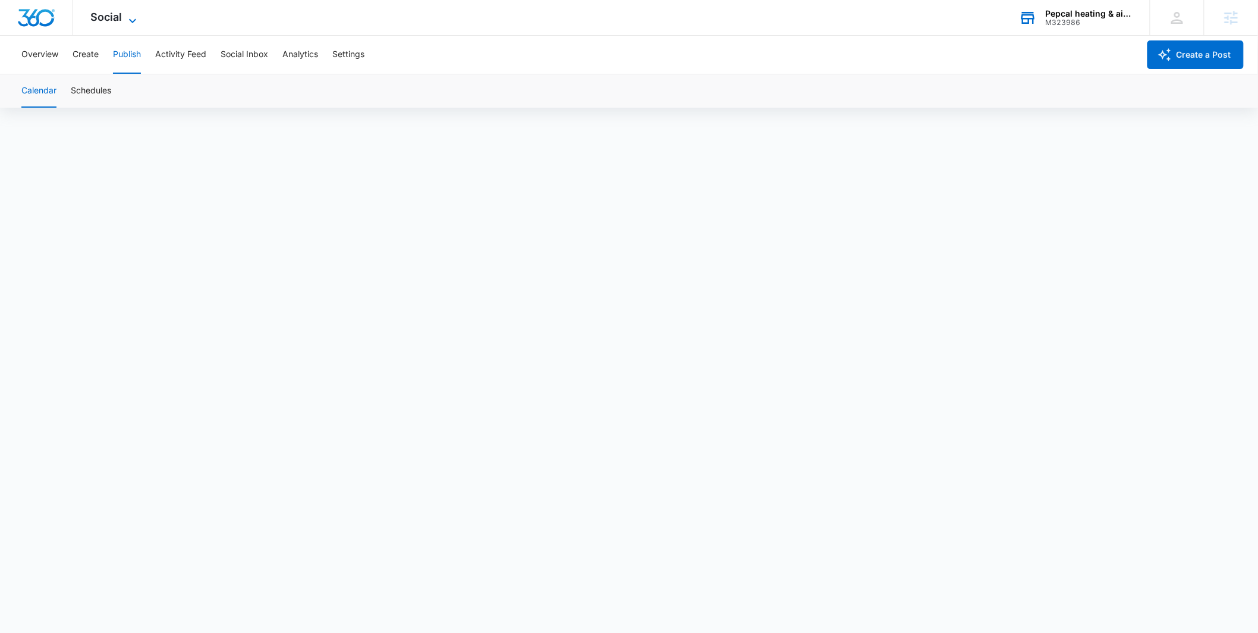
click at [100, 14] on span "Social" at bounding box center [107, 17] width 32 height 12
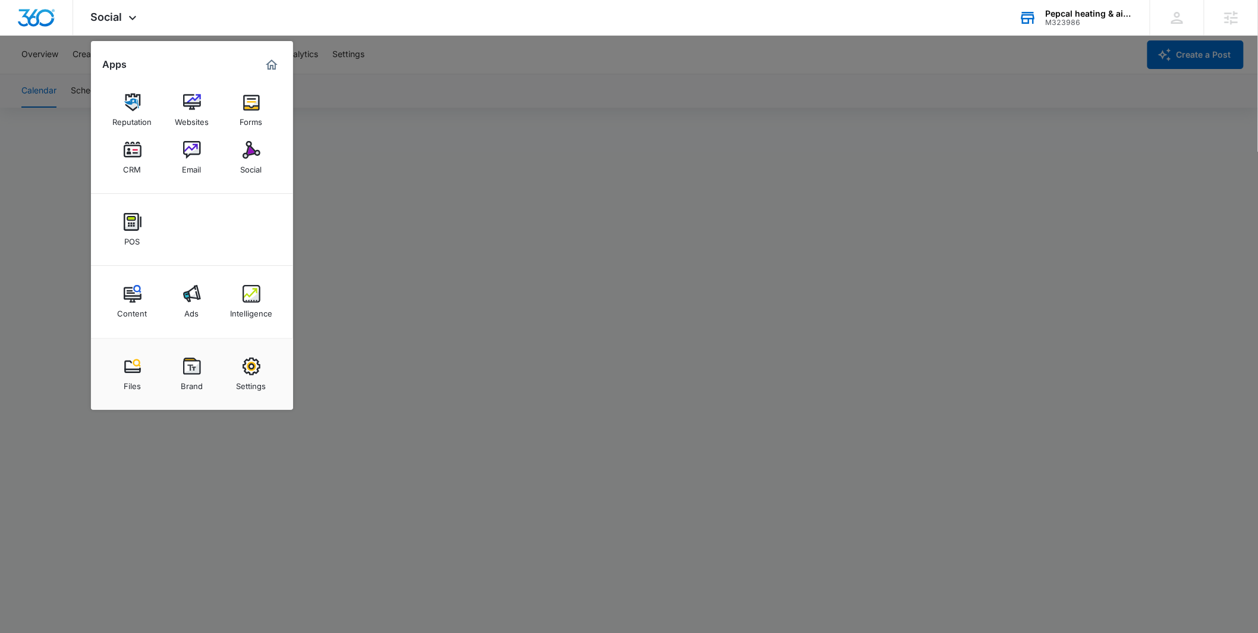
drag, startPoint x: 497, startPoint y: 136, endPoint x: 657, endPoint y: 71, distance: 173.2
click at [496, 136] on div at bounding box center [629, 316] width 1258 height 633
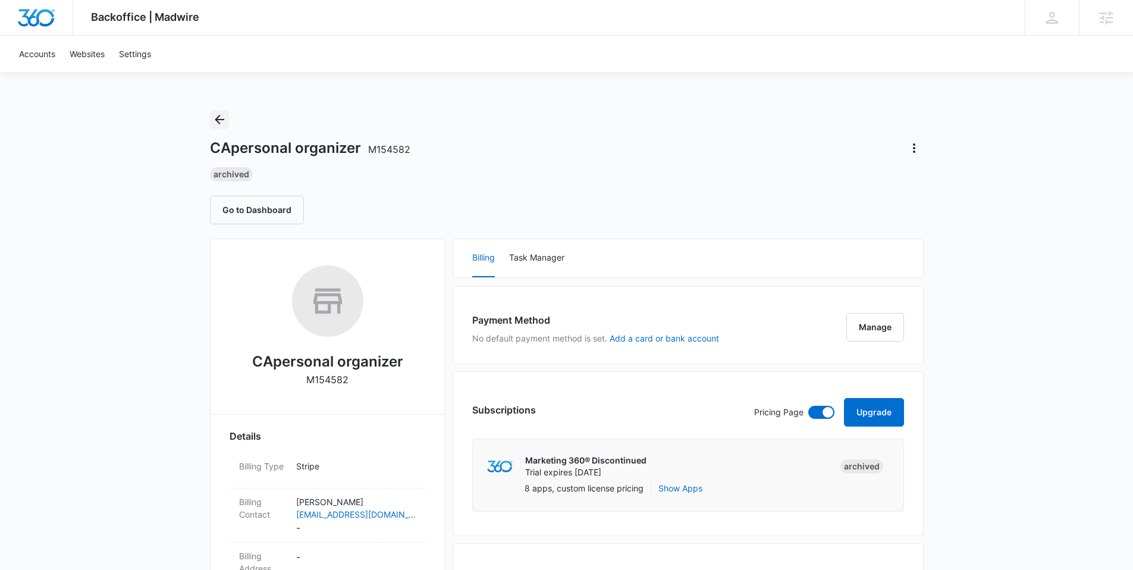
click at [219, 120] on icon "Back" at bounding box center [219, 119] width 14 height 14
